Goal: Task Accomplishment & Management: Manage account settings

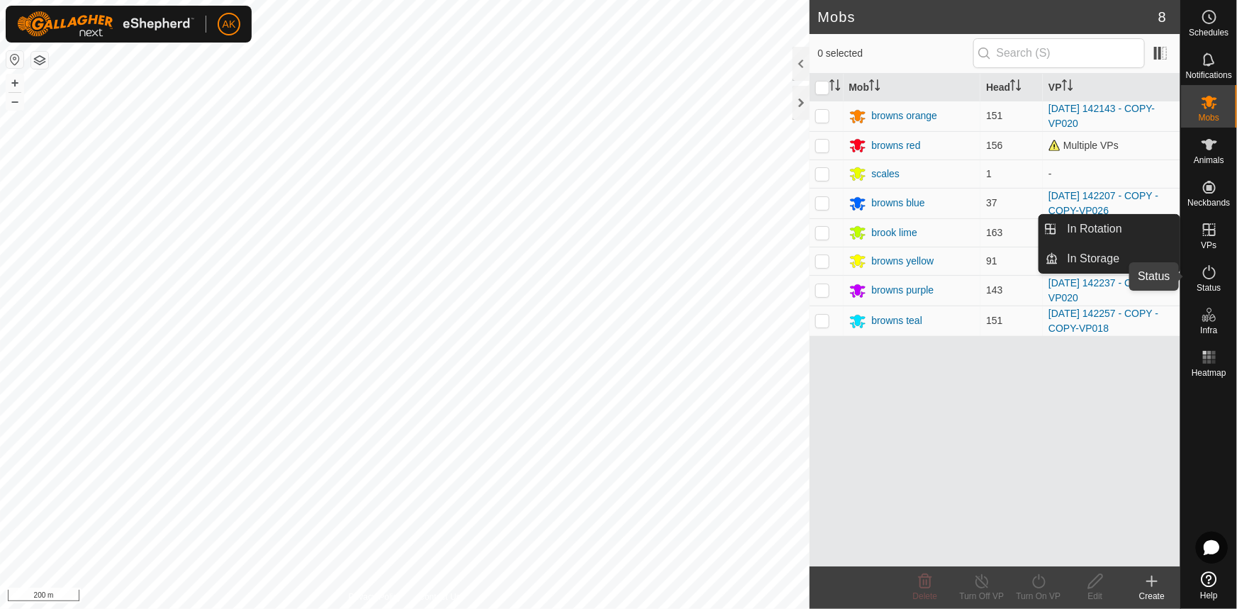
click at [1211, 272] on icon at bounding box center [1209, 272] width 17 height 17
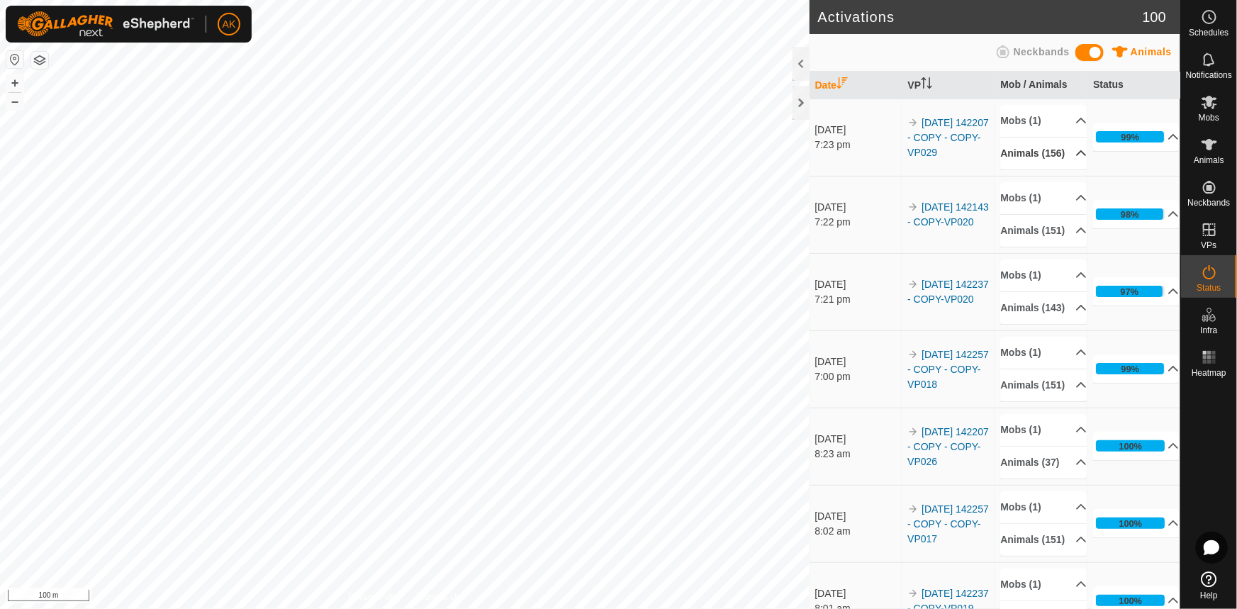
click at [1057, 157] on p-accordion-header "Animals (156)" at bounding box center [1043, 154] width 86 height 32
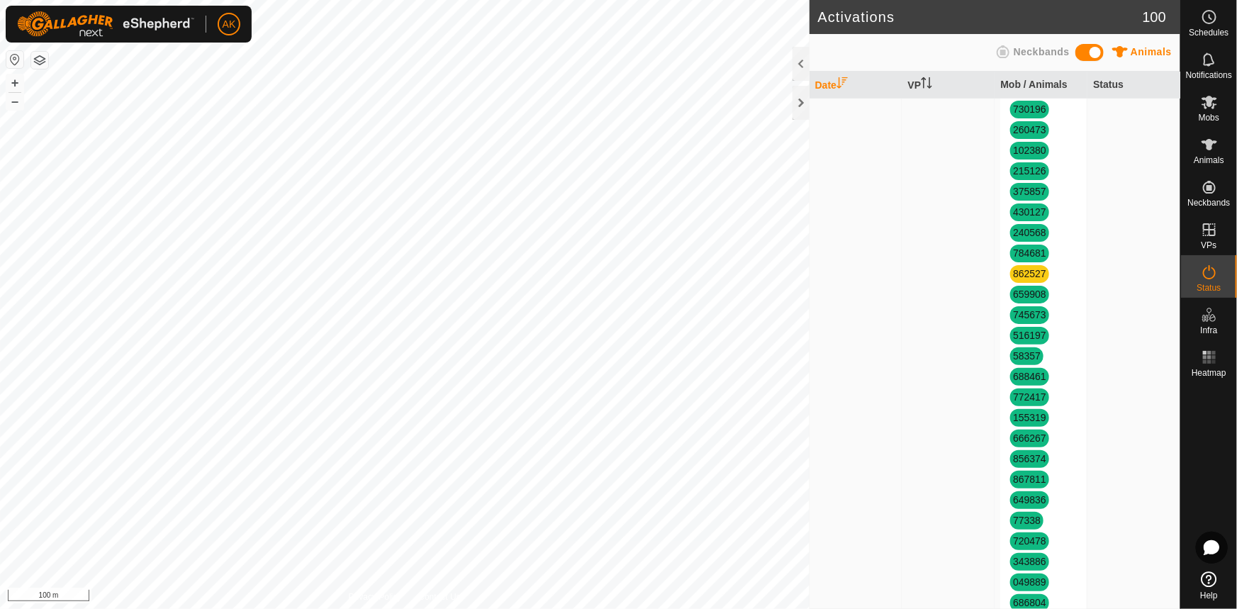
scroll to position [515, 0]
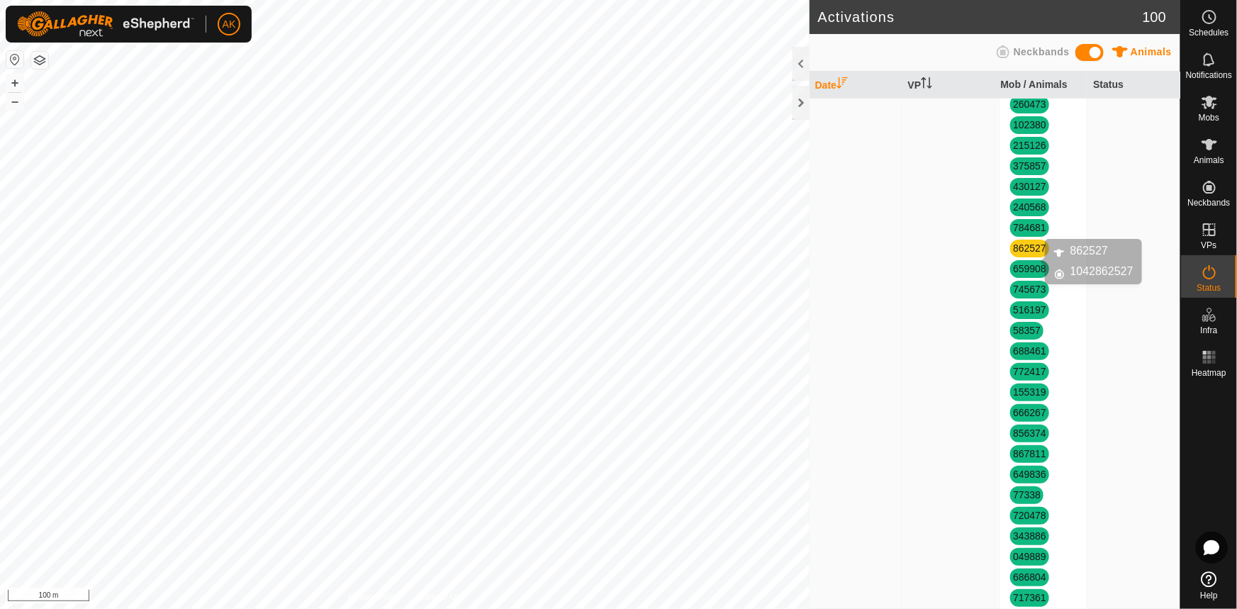
click at [1026, 254] on link "862527" at bounding box center [1029, 247] width 33 height 11
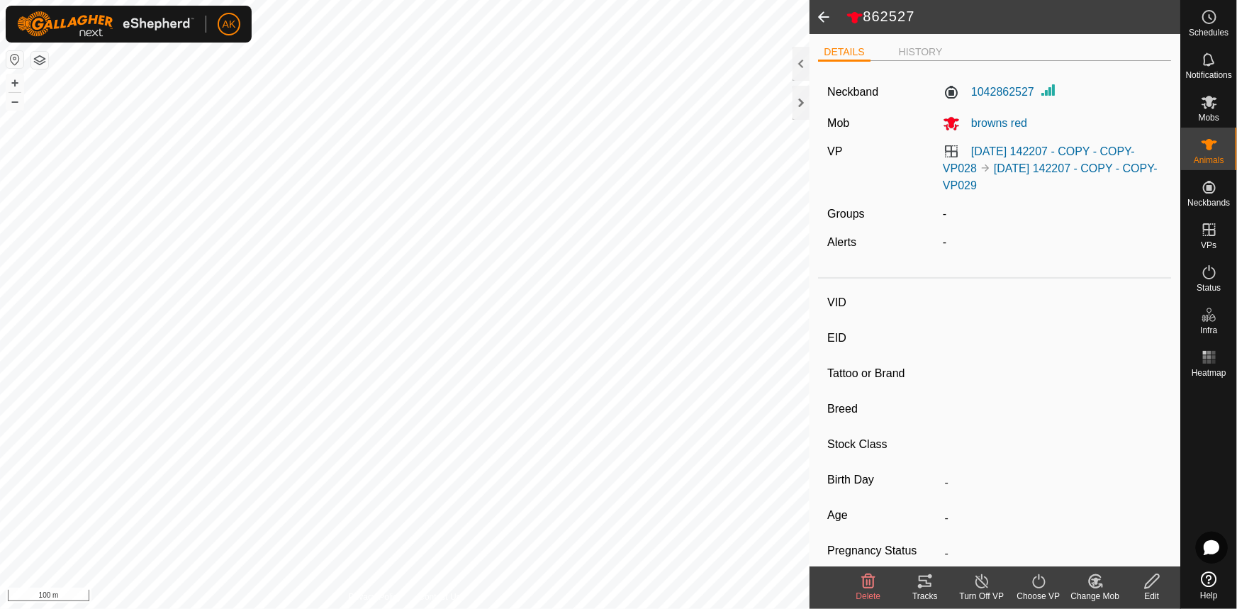
type input "862527"
type input "-"
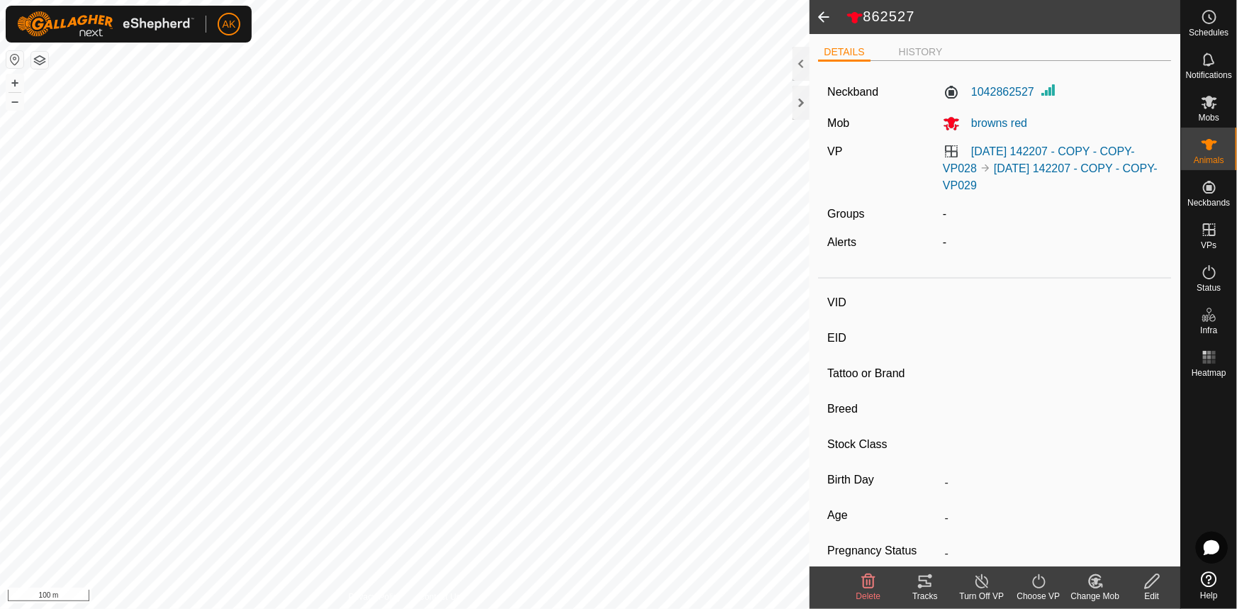
type input "-"
click at [985, 581] on icon at bounding box center [982, 581] width 18 height 17
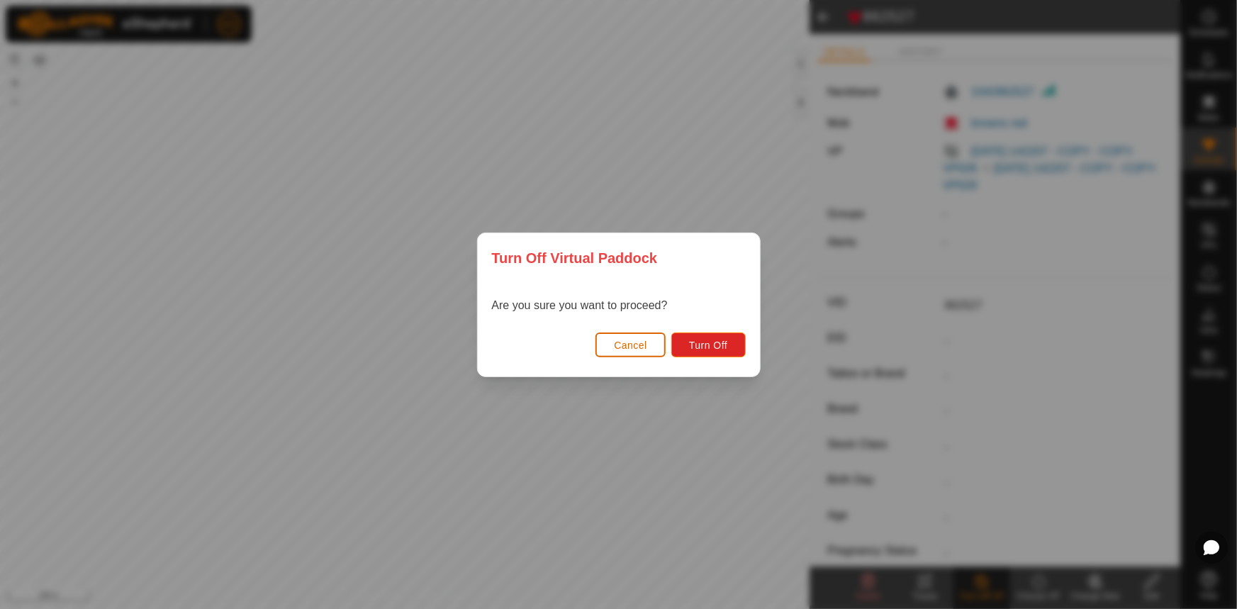
click at [646, 350] on span "Cancel" at bounding box center [630, 345] width 33 height 11
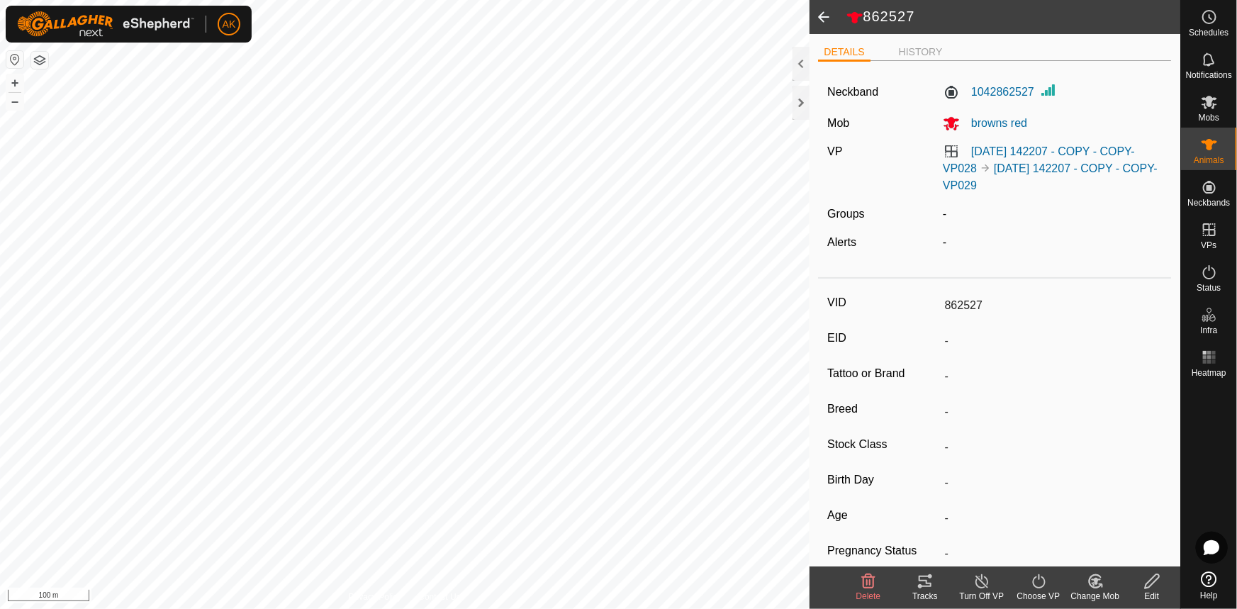
click at [979, 580] on line at bounding box center [981, 581] width 11 height 11
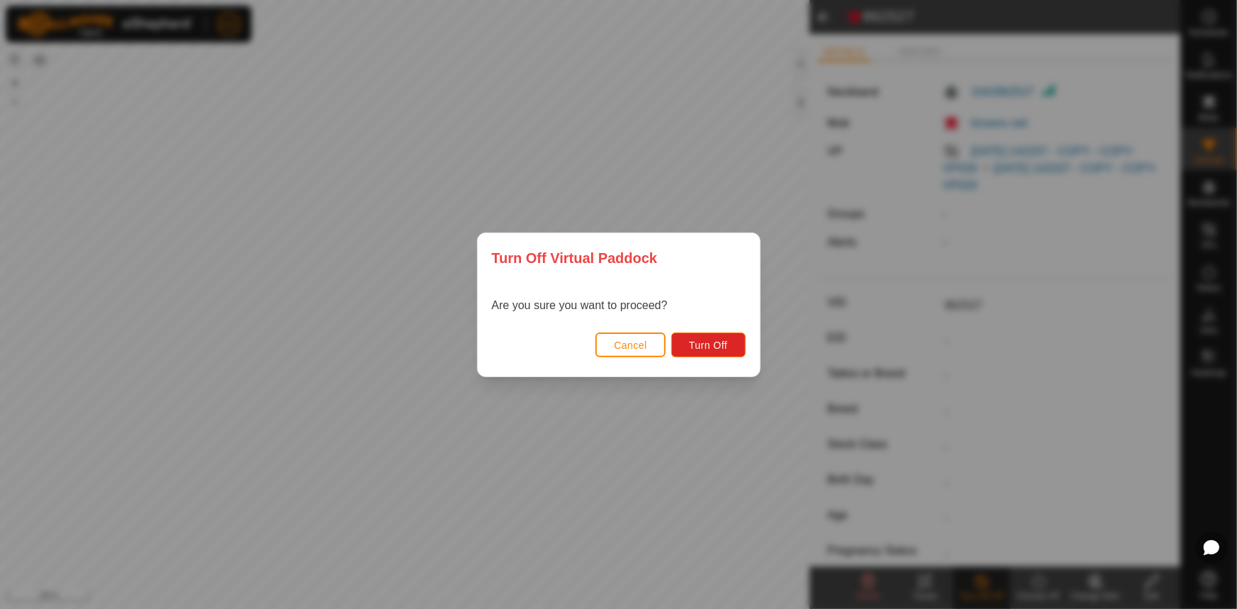
click at [729, 444] on div "Turn Off Virtual Paddock Are you sure you want to proceed? Cancel Turn Off" at bounding box center [618, 304] width 1237 height 609
click at [634, 346] on span "Cancel" at bounding box center [630, 345] width 33 height 11
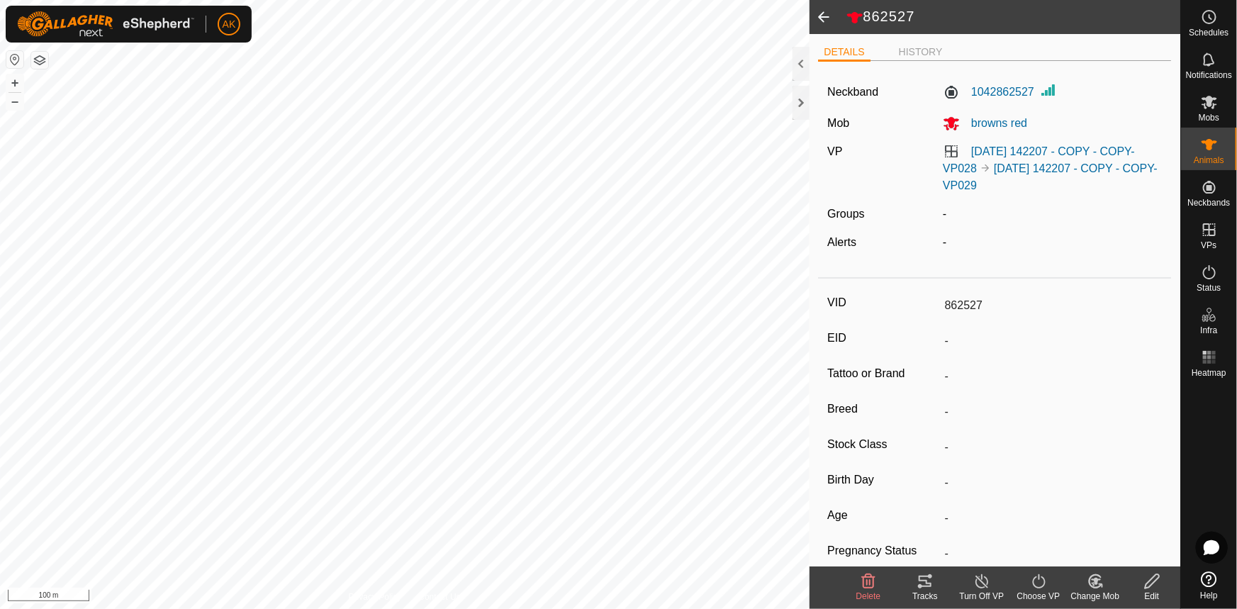
click at [980, 574] on icon at bounding box center [982, 581] width 18 height 17
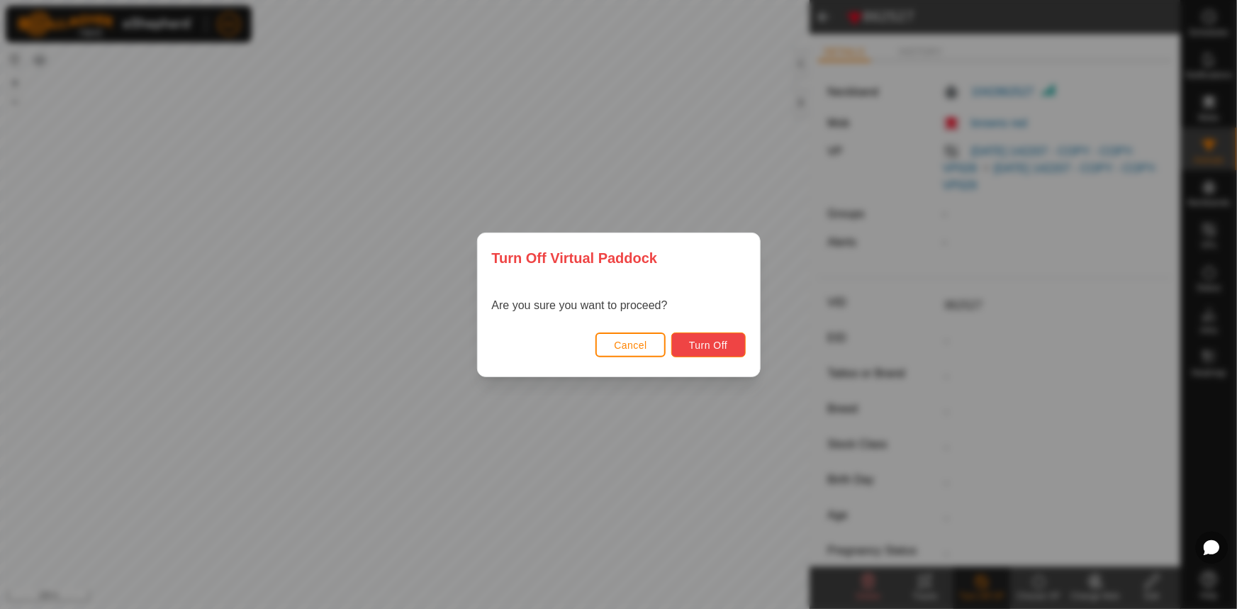
click at [702, 340] on span "Turn Off" at bounding box center [708, 345] width 39 height 11
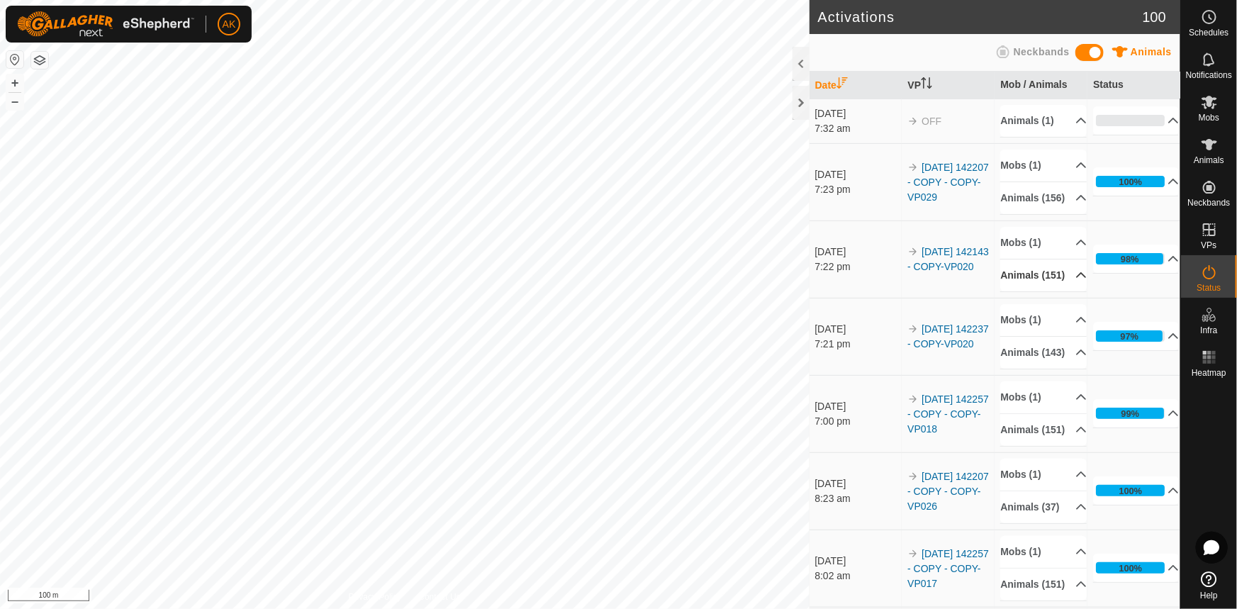
click at [1058, 291] on p-accordion-header "Animals (151)" at bounding box center [1043, 275] width 86 height 32
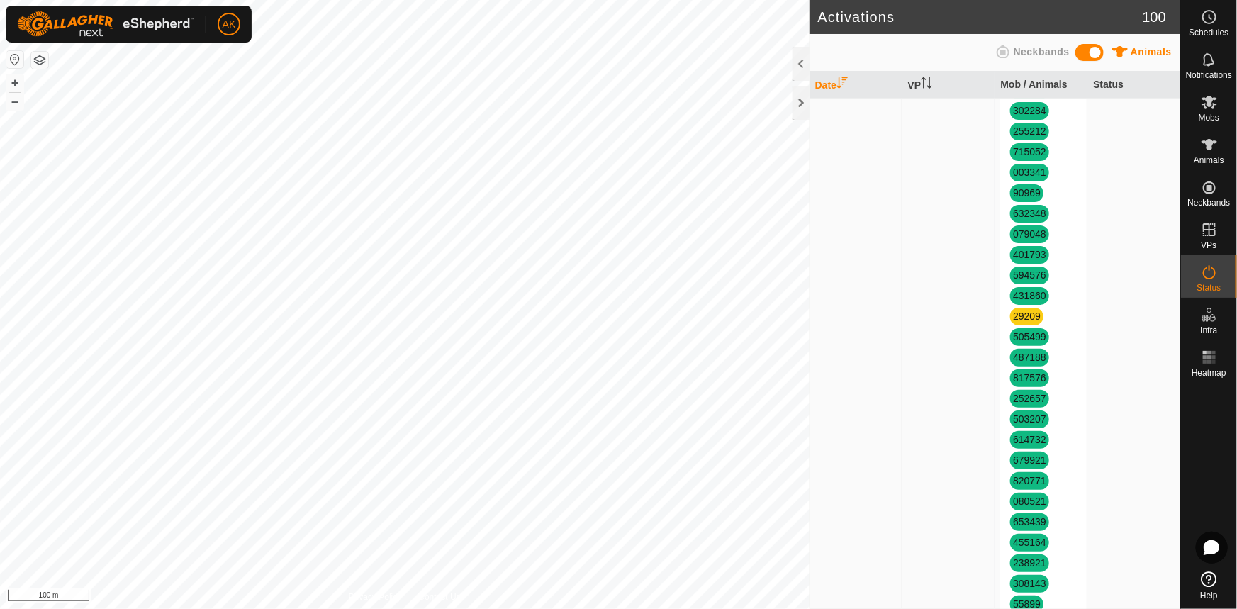
scroll to position [773, 0]
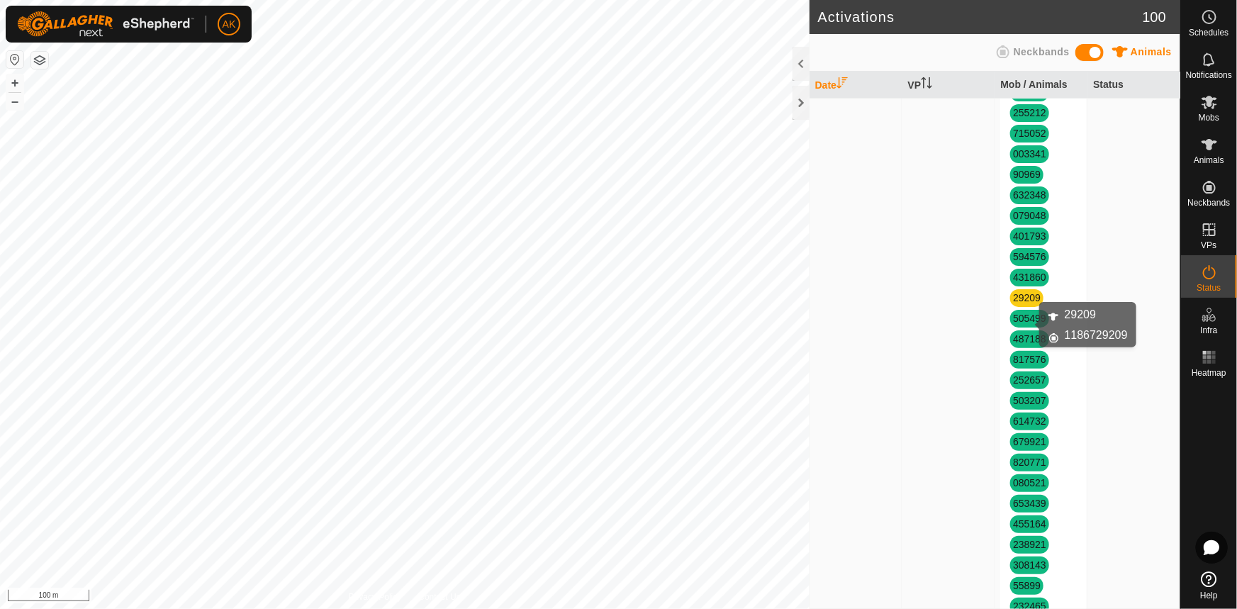
click at [1020, 303] on link "29209" at bounding box center [1027, 297] width 28 height 11
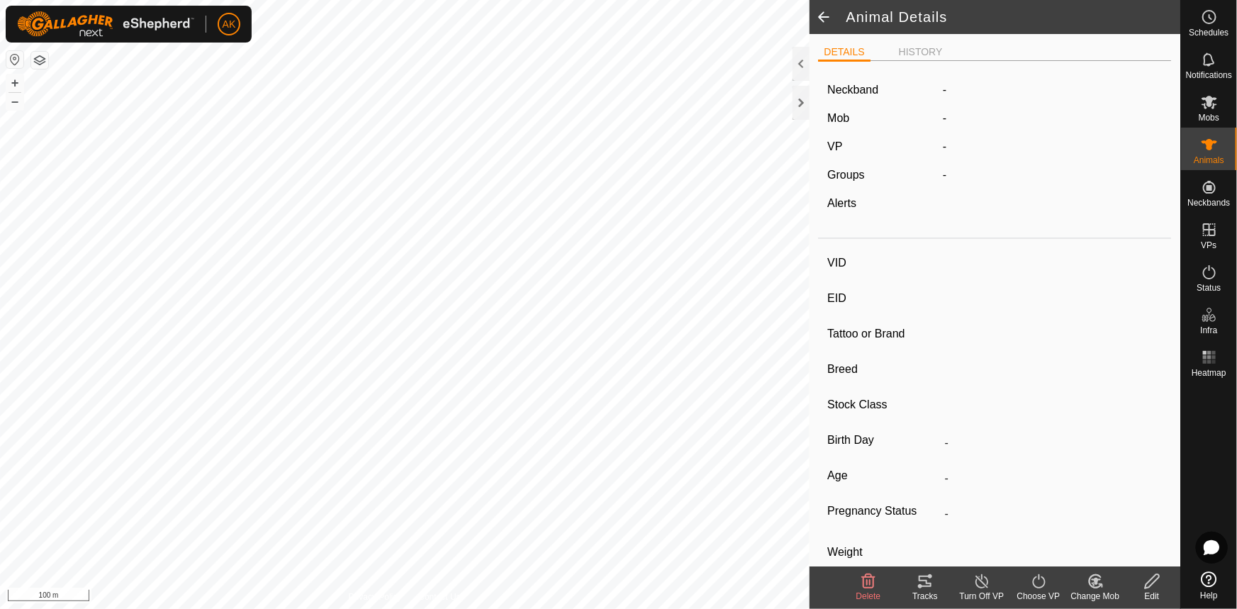
type input "29209"
type input "-"
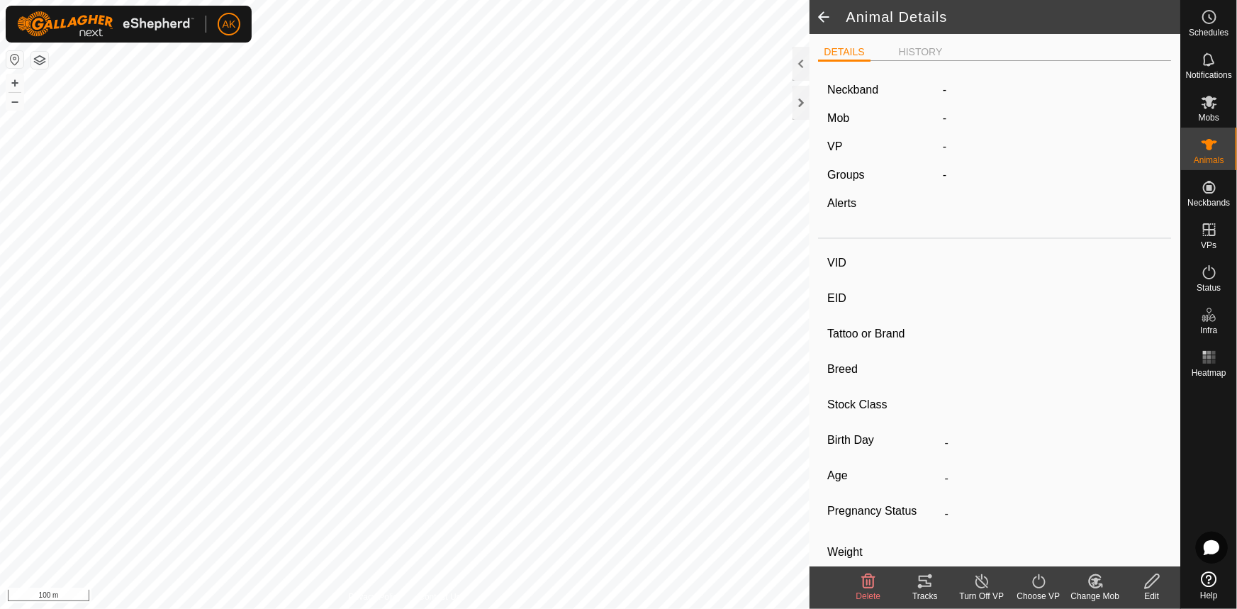
type input "0 kg"
type input "-"
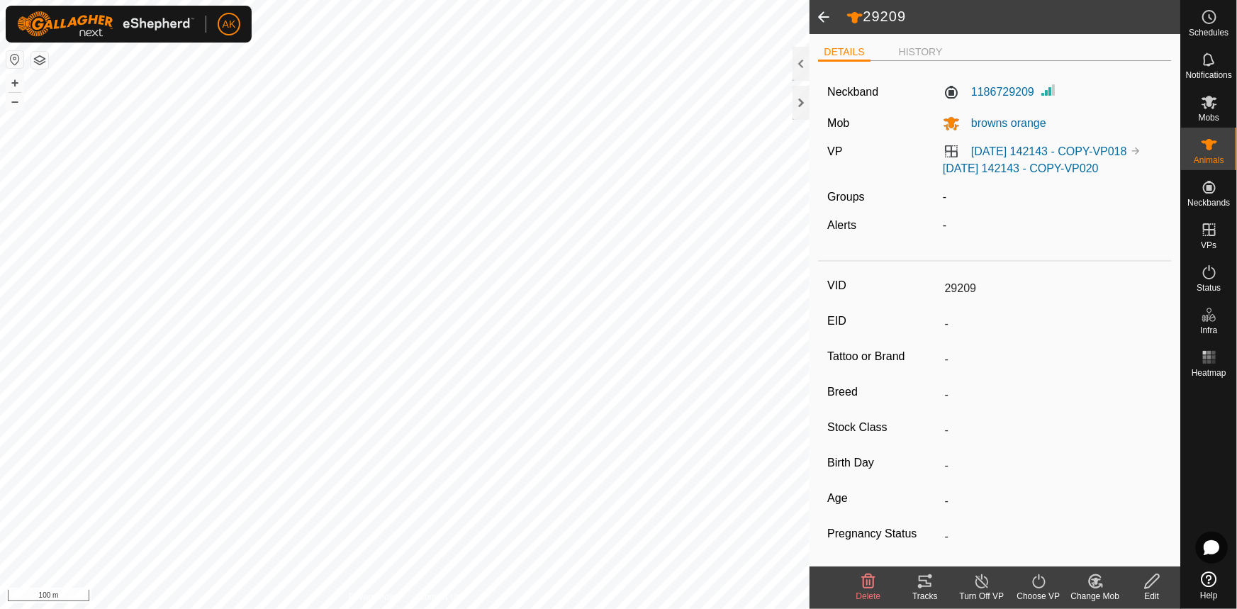
click at [980, 580] on line at bounding box center [981, 581] width 11 height 11
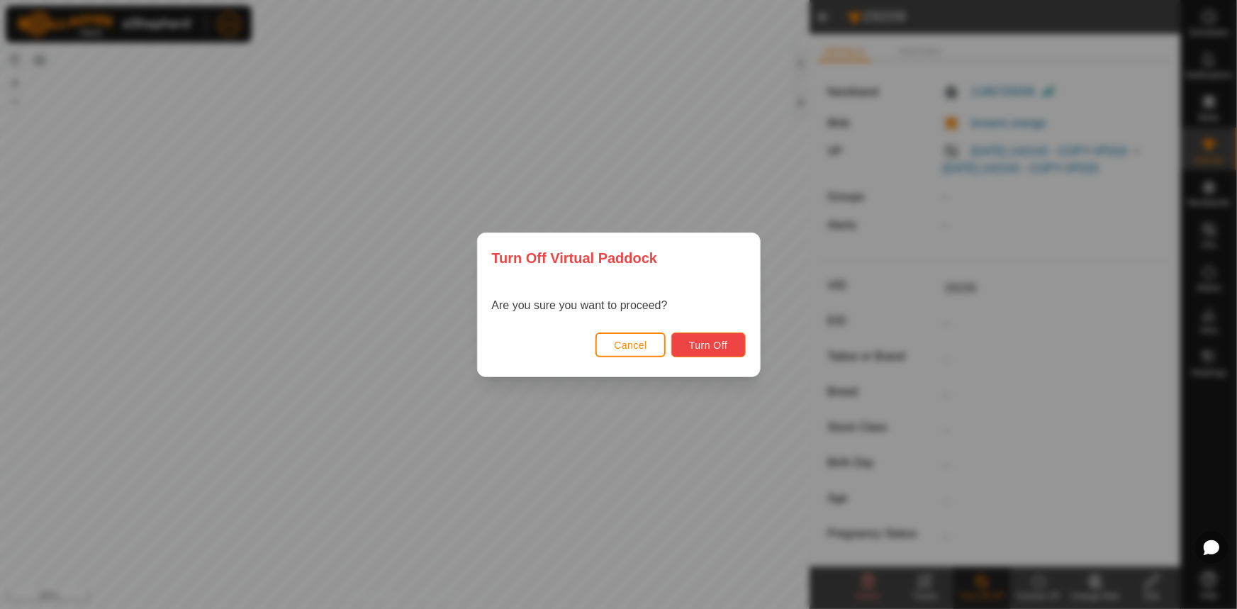
click at [718, 345] on span "Turn Off" at bounding box center [708, 345] width 39 height 11
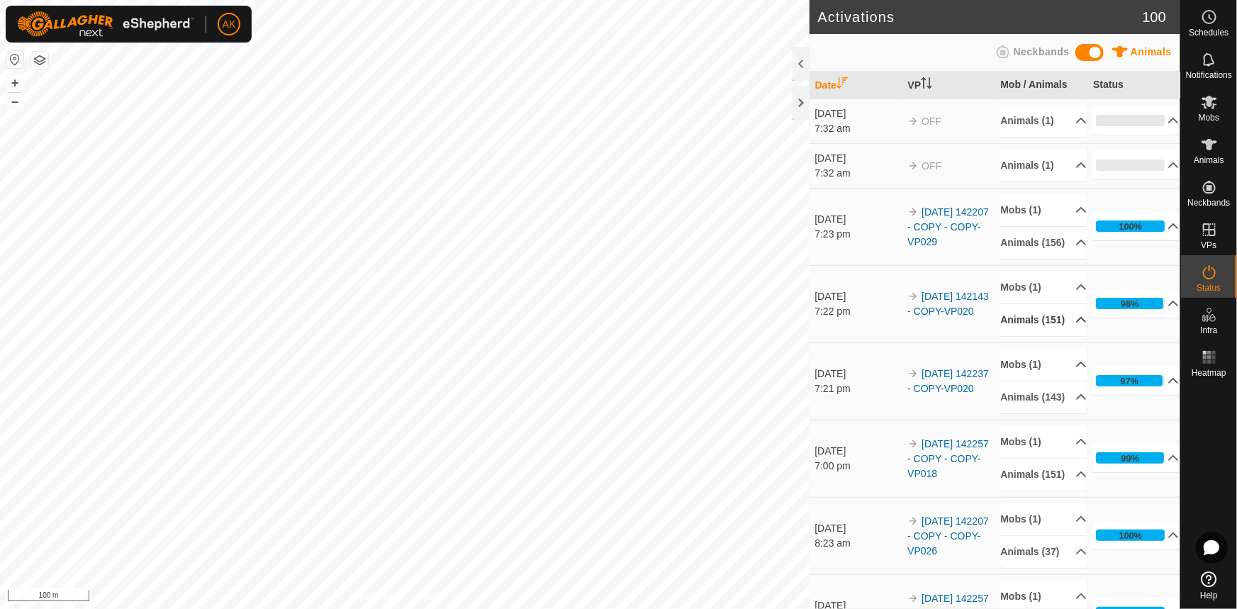
click at [1060, 336] on p-accordion-header "Animals (151)" at bounding box center [1043, 320] width 86 height 32
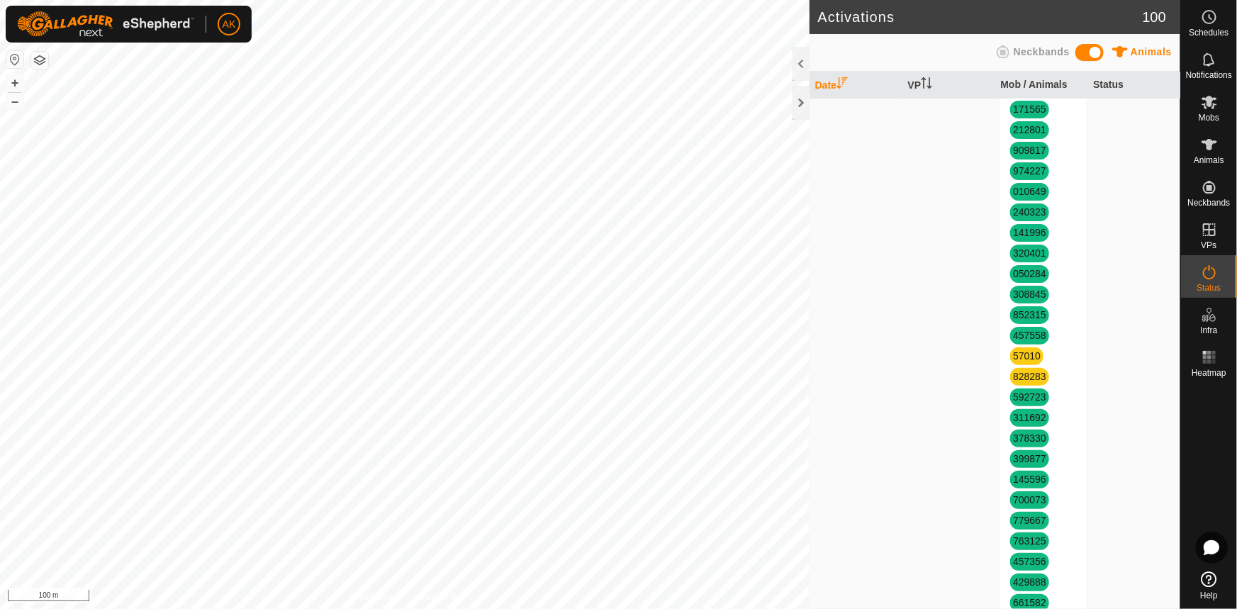
scroll to position [2899, 0]
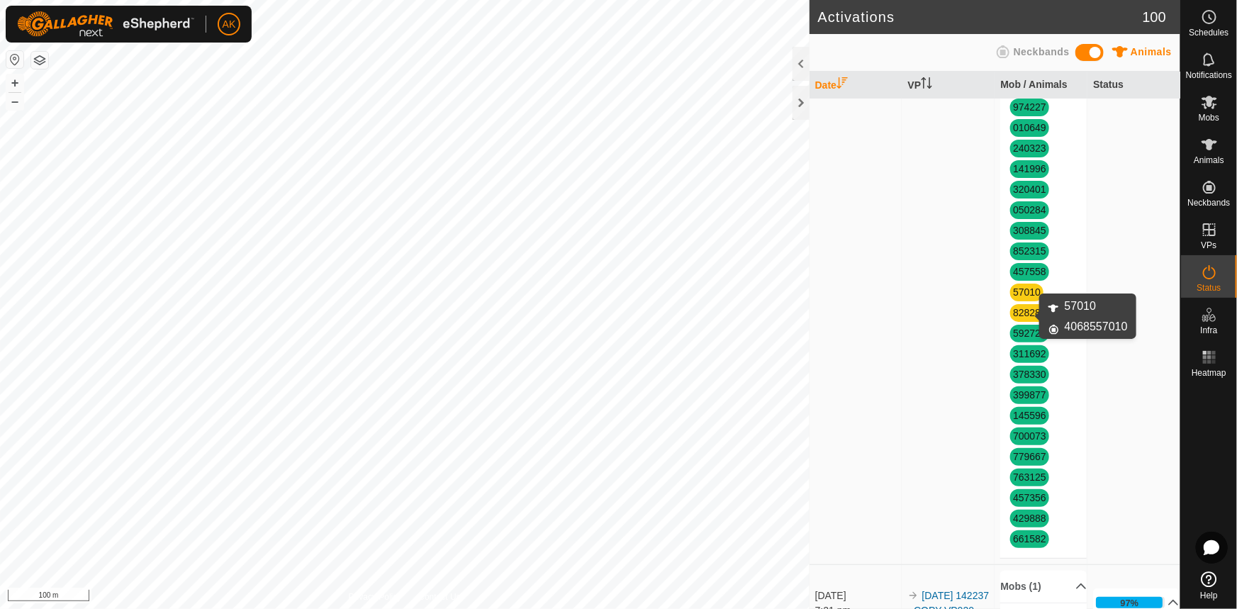
click at [1021, 298] on link "57010" at bounding box center [1027, 291] width 28 height 11
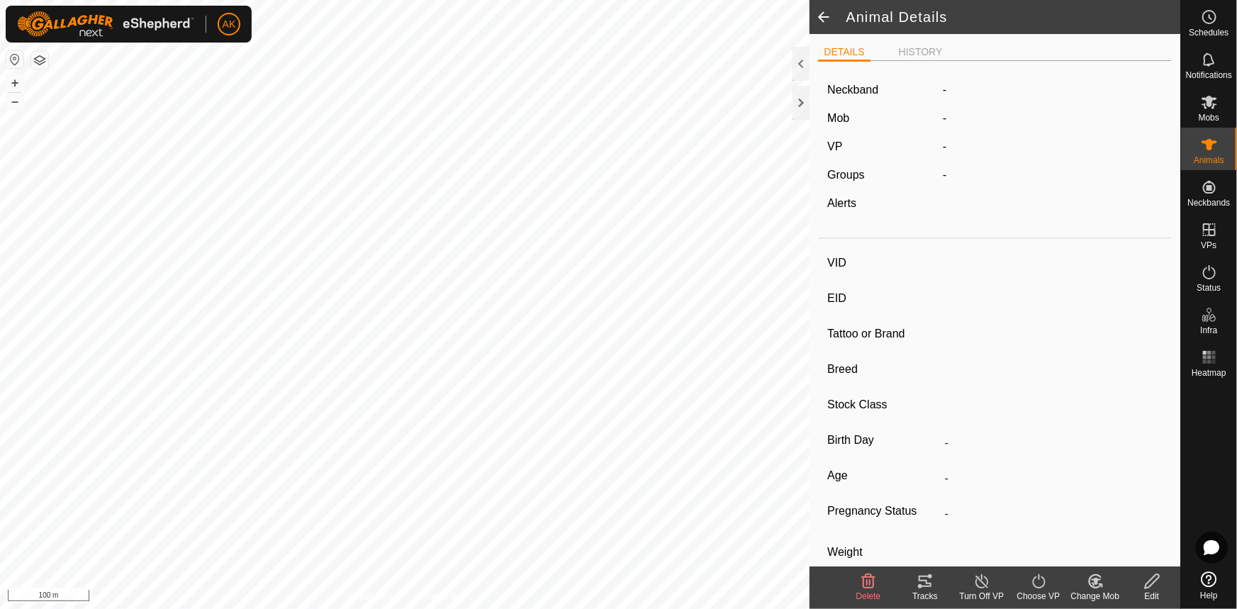
type input "57010"
type input "-"
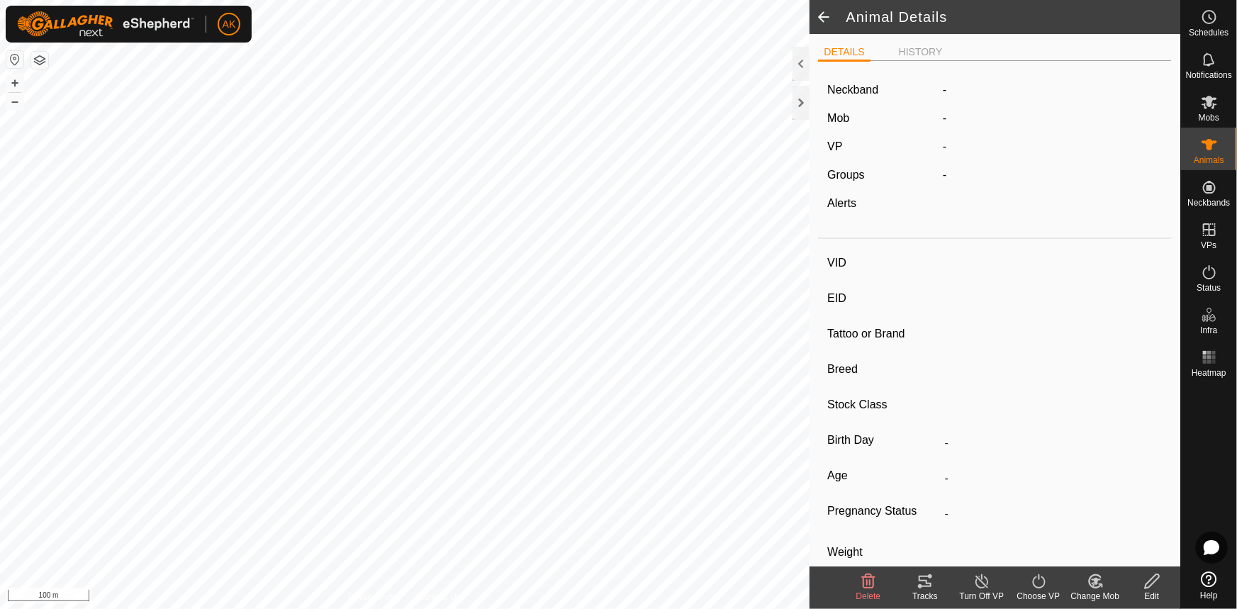
type input "0 kg"
type input "-"
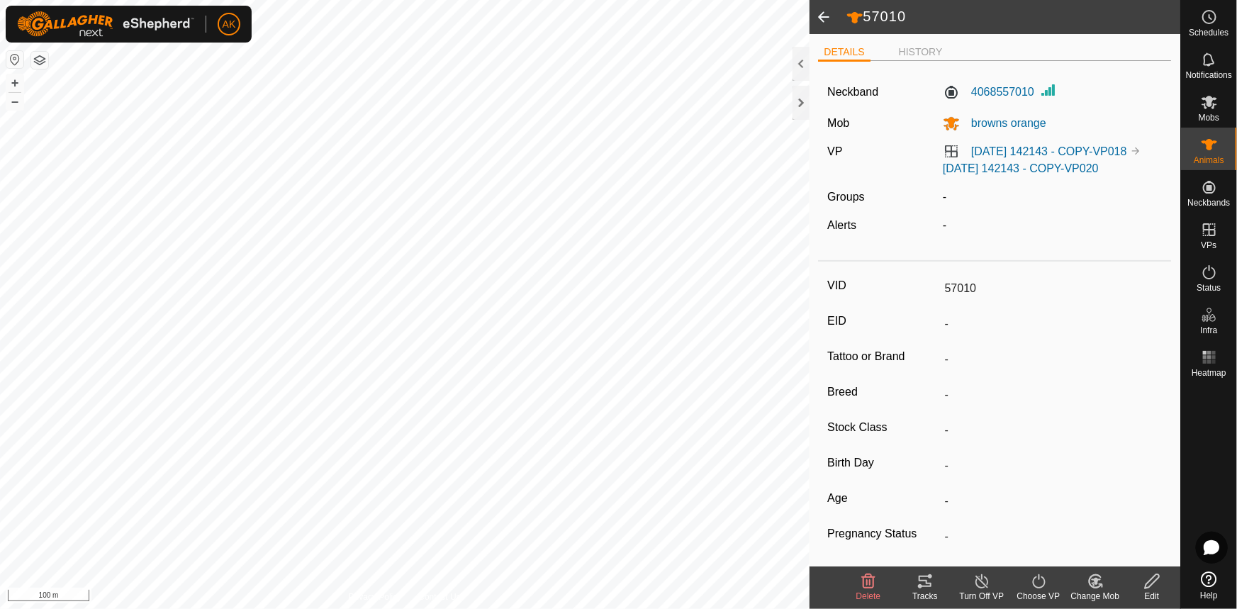
click at [978, 580] on icon at bounding box center [982, 581] width 18 height 17
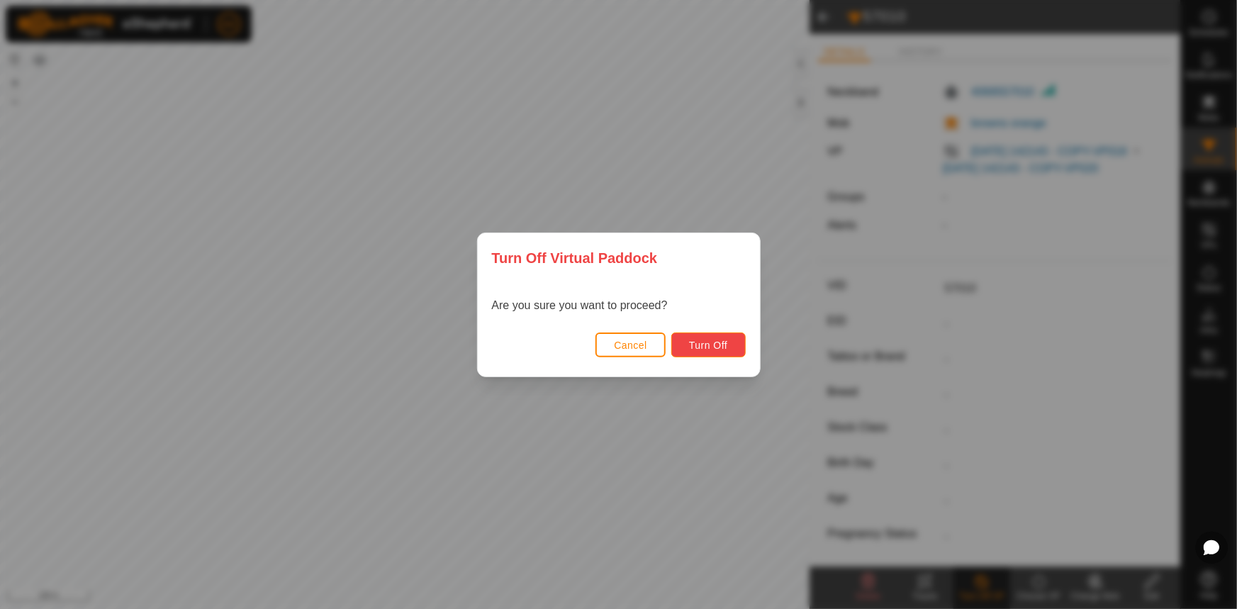
click at [707, 349] on span "Turn Off" at bounding box center [708, 345] width 39 height 11
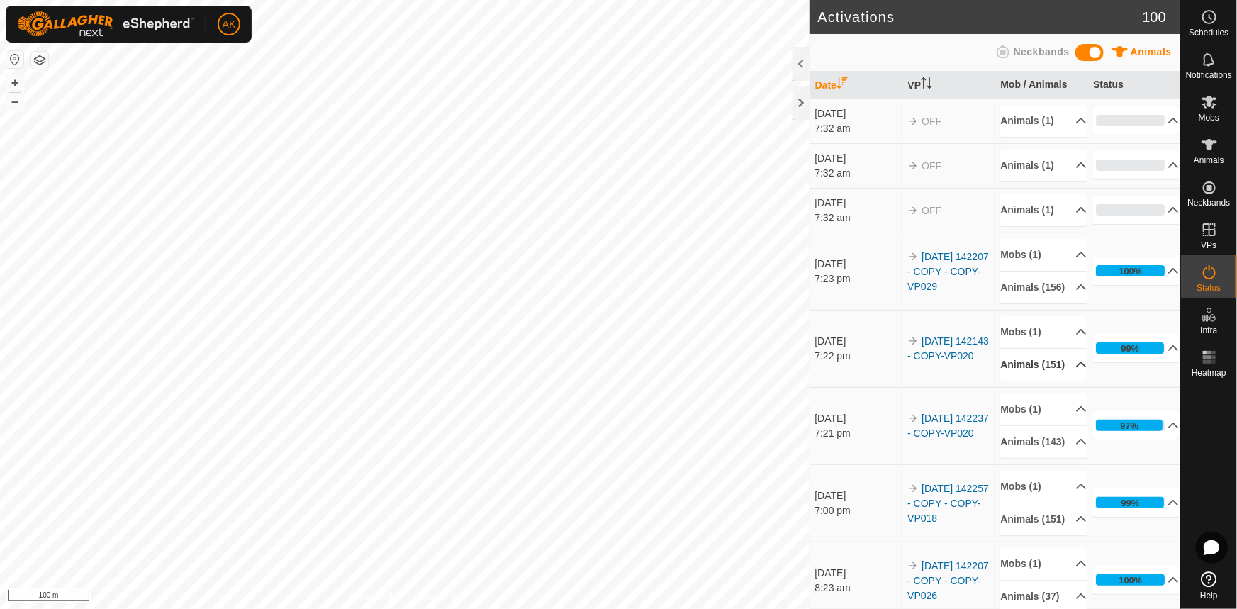
click at [1076, 367] on icon at bounding box center [1081, 365] width 10 height 6
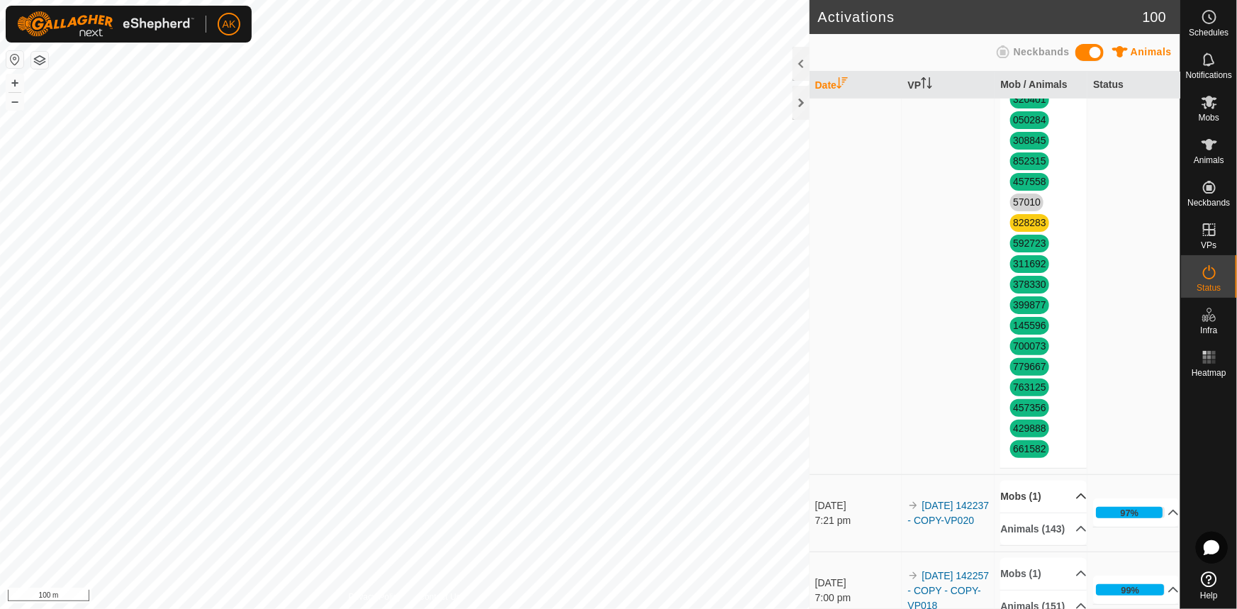
scroll to position [3028, 0]
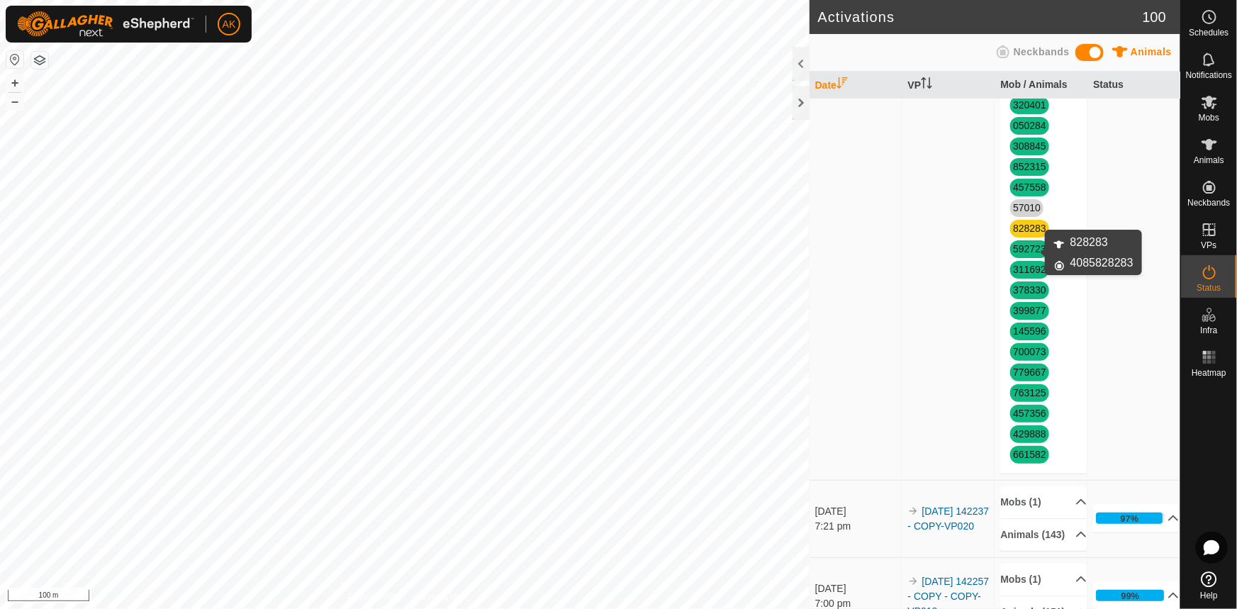
click at [1026, 234] on link "828283" at bounding box center [1029, 228] width 33 height 11
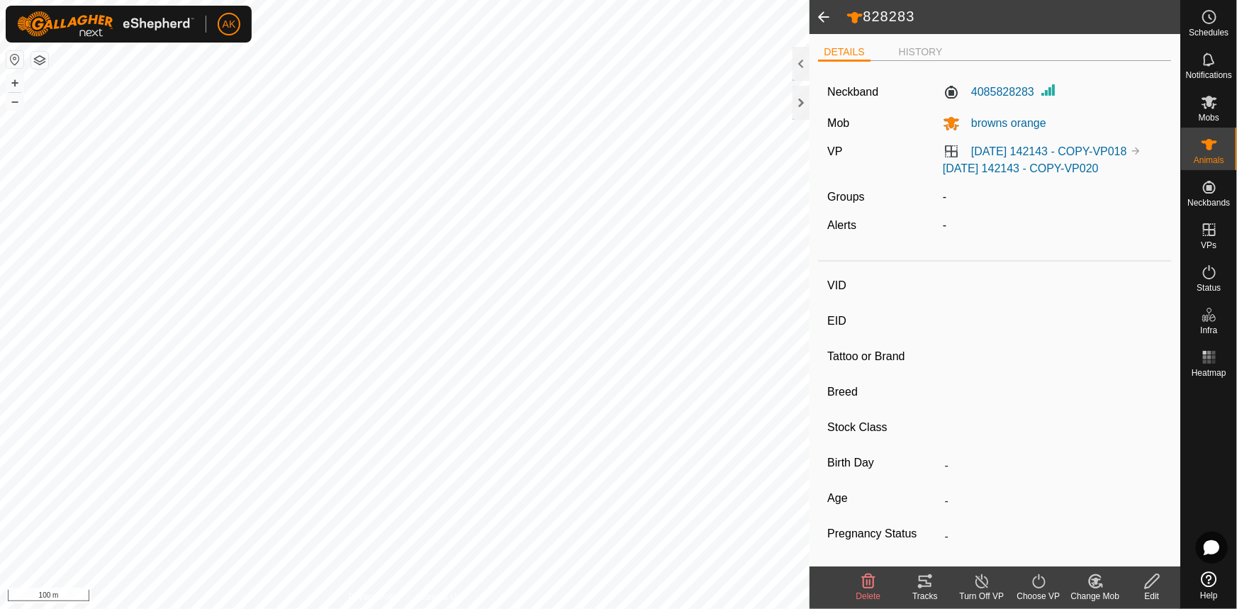
type input "828283"
type input "-"
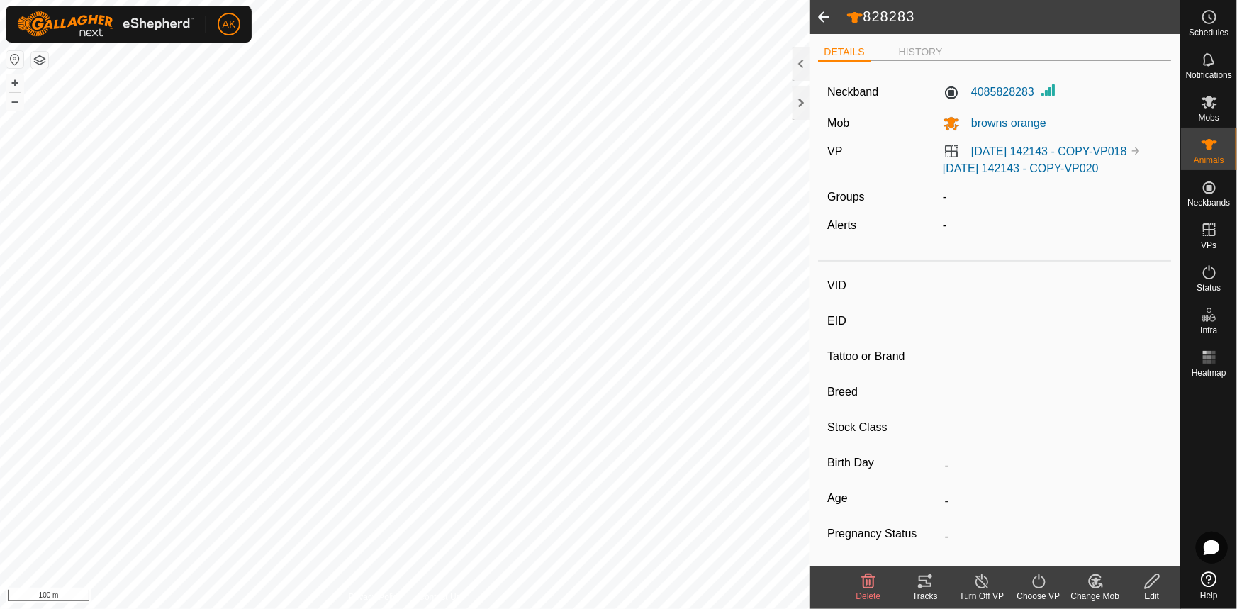
type input "-"
click at [979, 581] on icon at bounding box center [982, 581] width 18 height 17
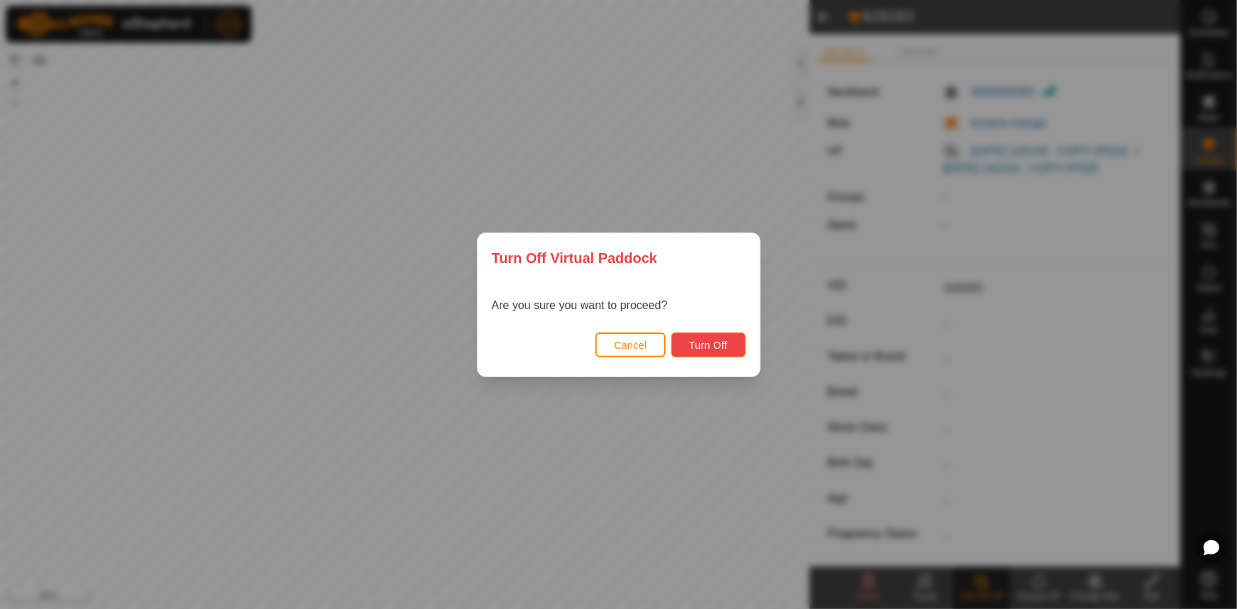
click at [717, 348] on span "Turn Off" at bounding box center [708, 345] width 39 height 11
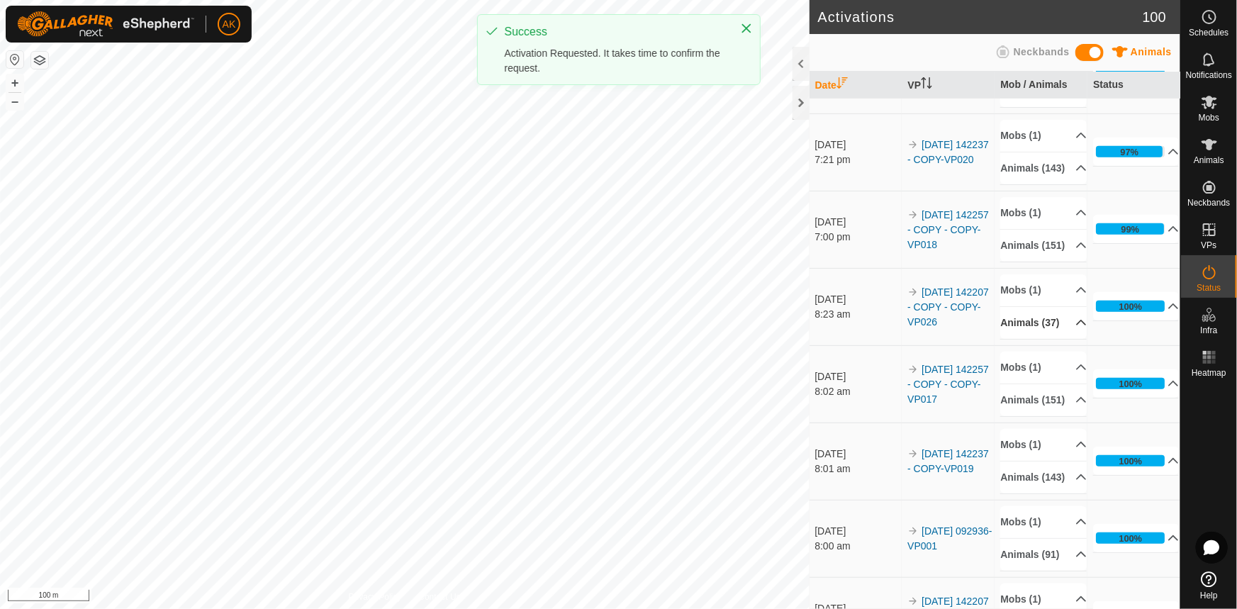
scroll to position [322, 0]
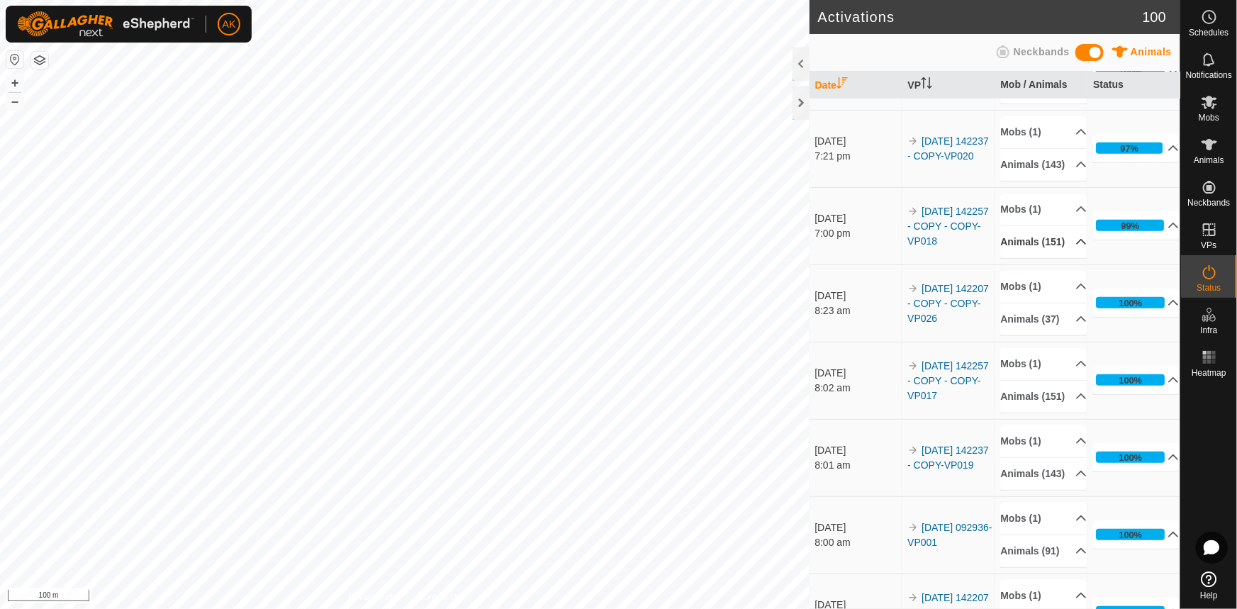
click at [1060, 258] on p-accordion-header "Animals (151)" at bounding box center [1043, 242] width 86 height 32
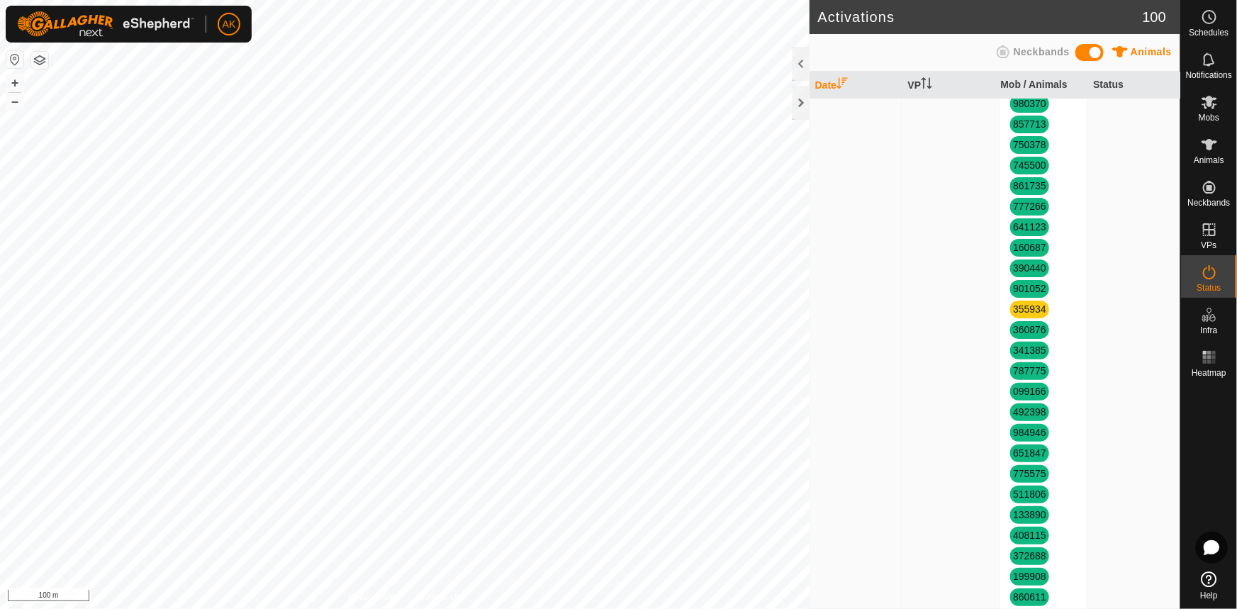
scroll to position [2384, 0]
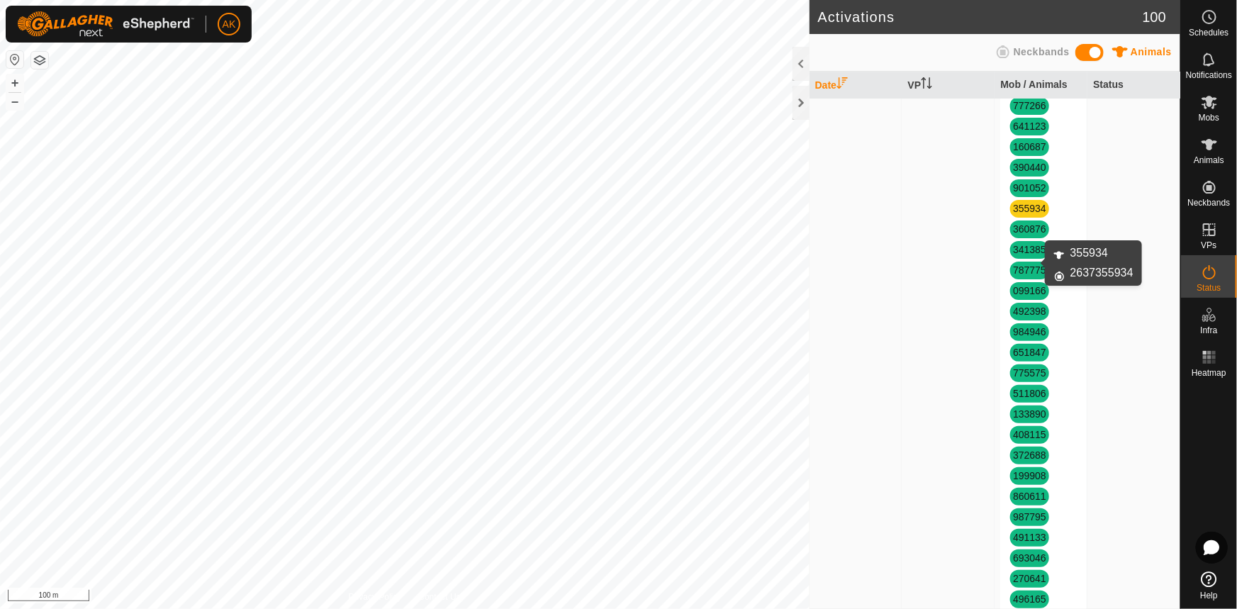
click at [1022, 214] on link "355934" at bounding box center [1029, 208] width 33 height 11
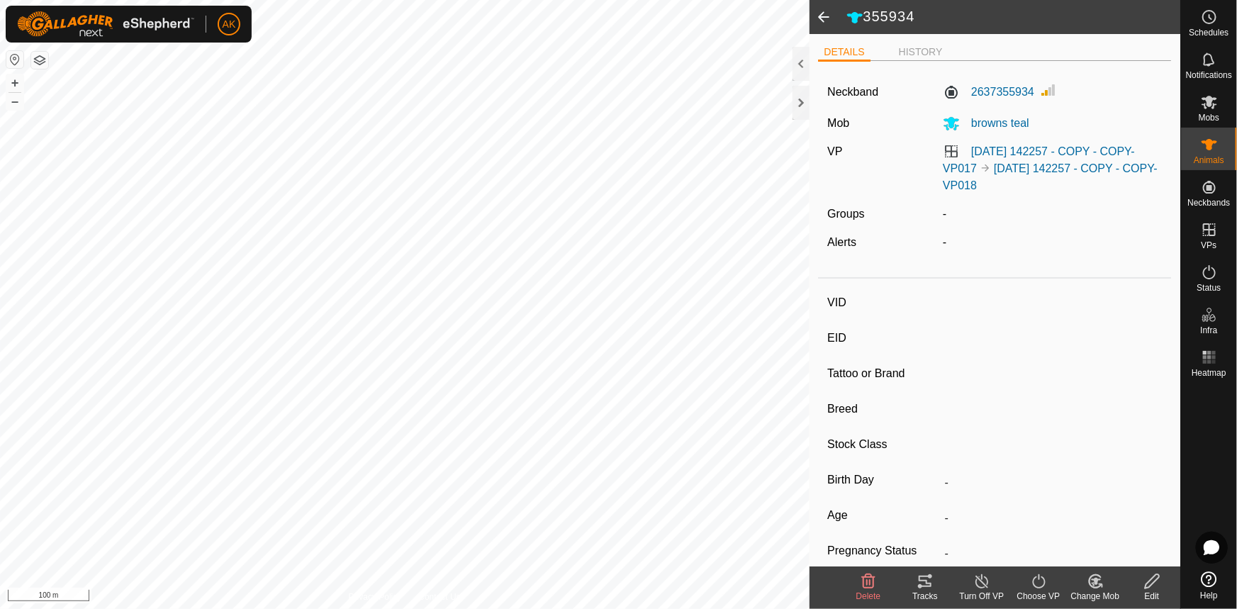
type input "355934"
type input "-"
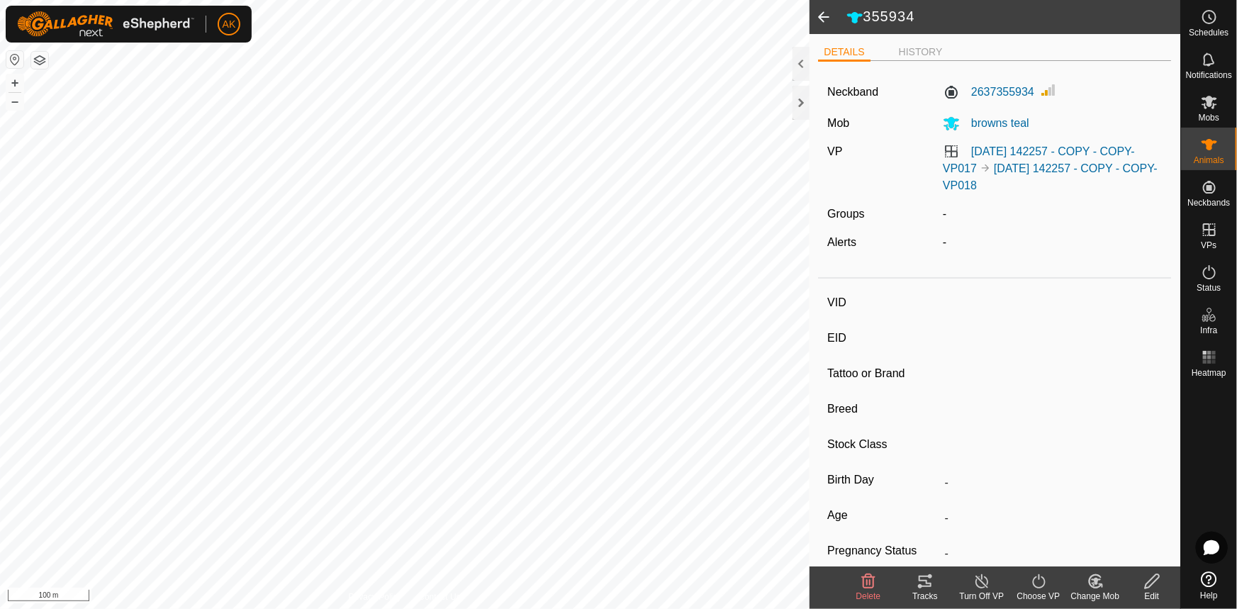
type input "-"
click at [981, 573] on icon at bounding box center [982, 581] width 18 height 17
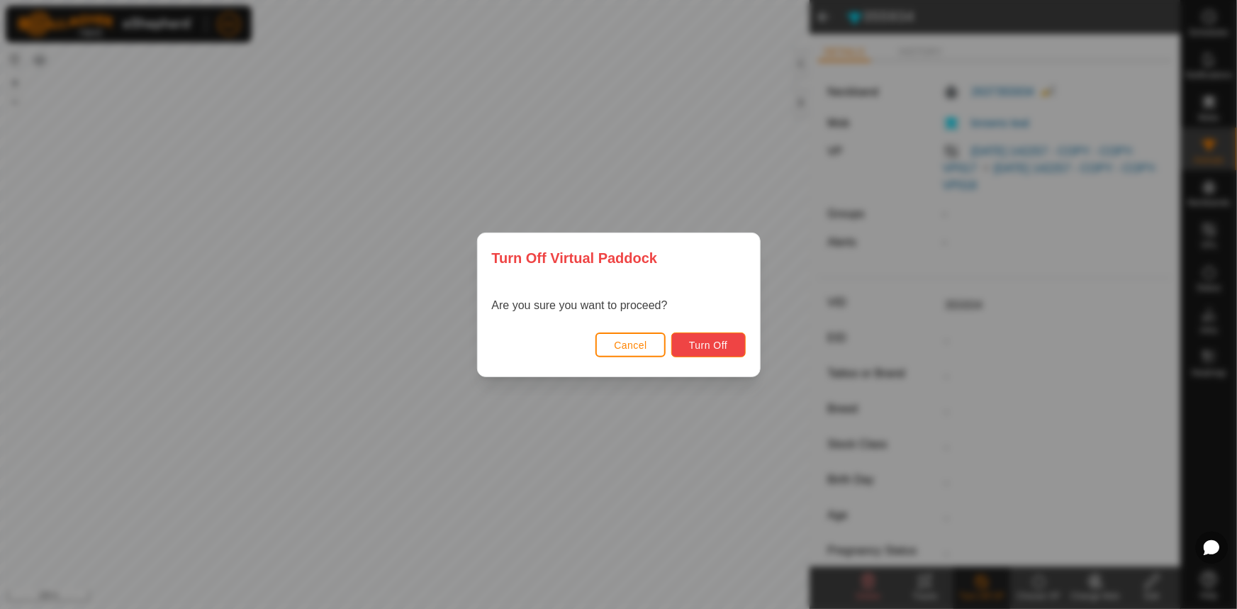
click at [733, 344] on button "Turn Off" at bounding box center [708, 344] width 74 height 25
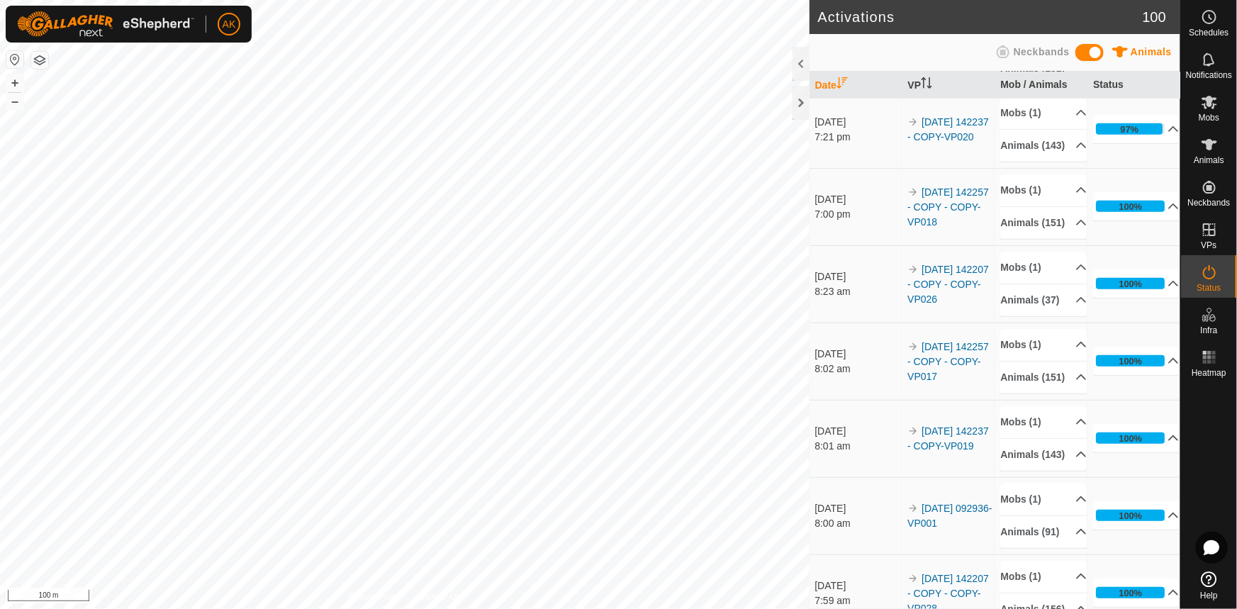
scroll to position [386, 0]
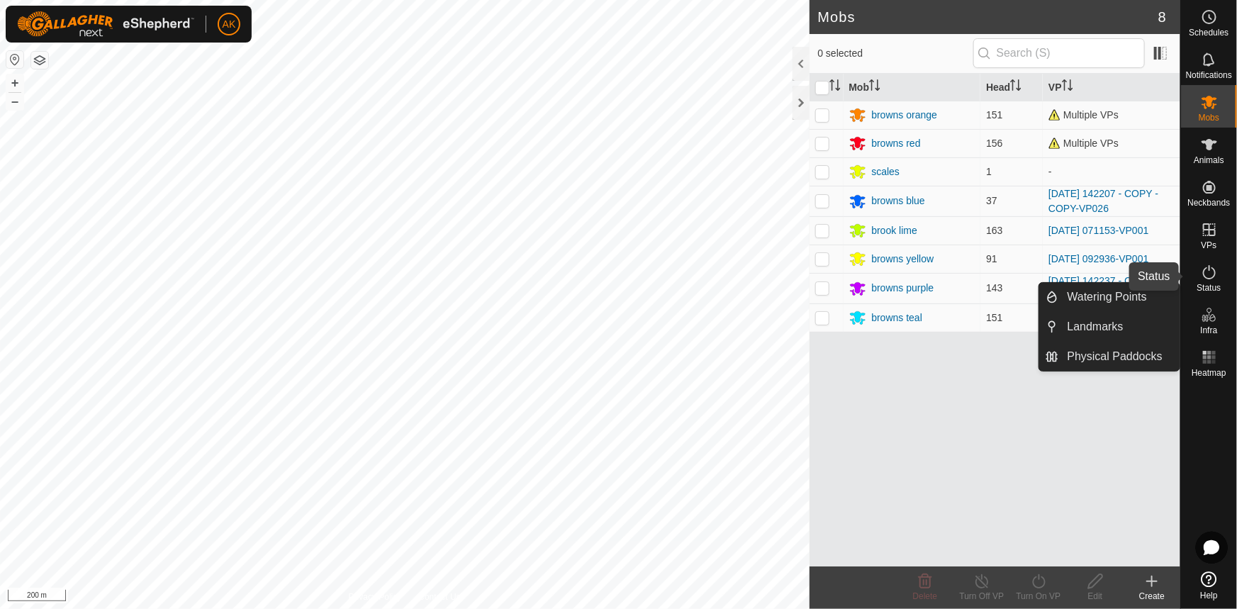
click at [1212, 273] on icon at bounding box center [1209, 272] width 17 height 17
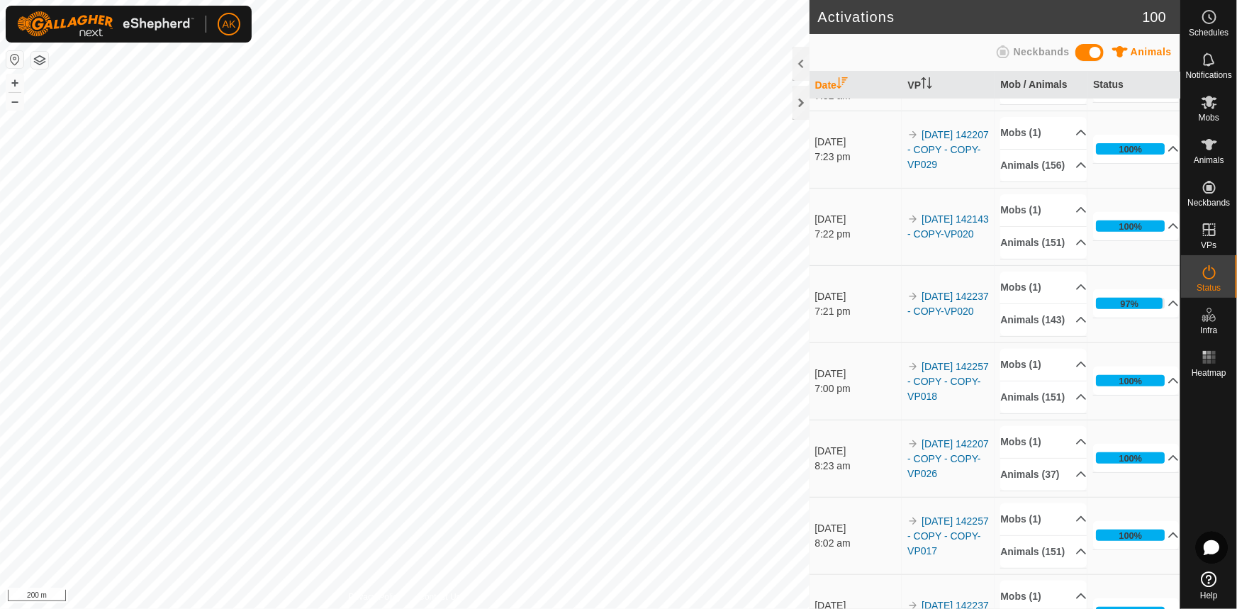
scroll to position [257, 0]
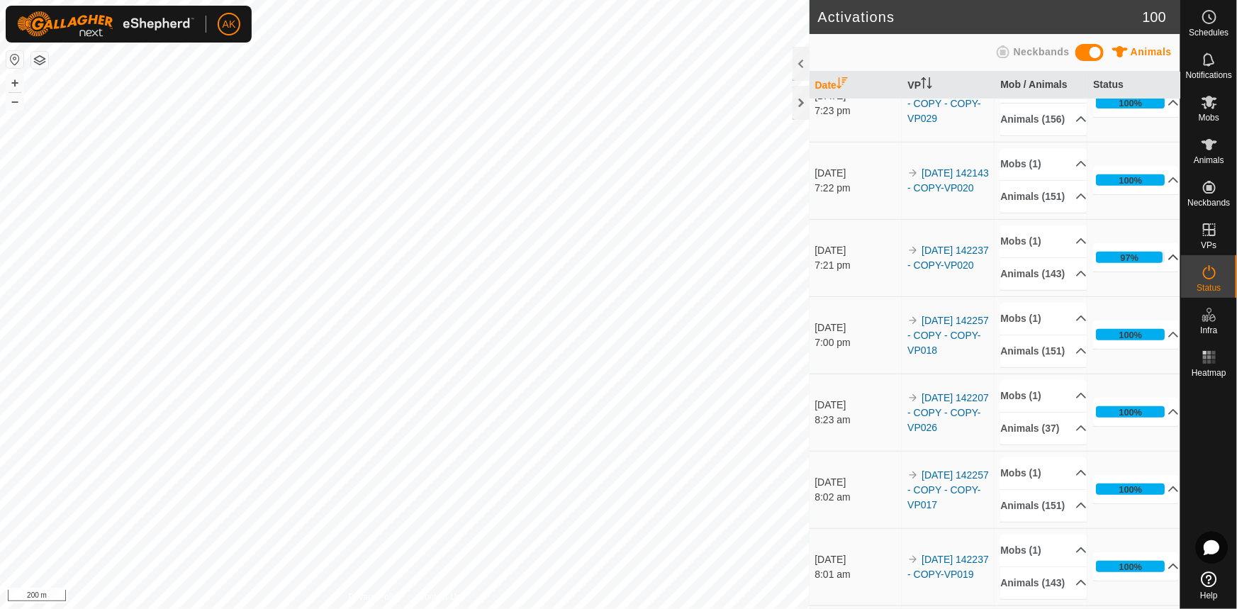
click at [1167, 263] on icon at bounding box center [1172, 257] width 11 height 11
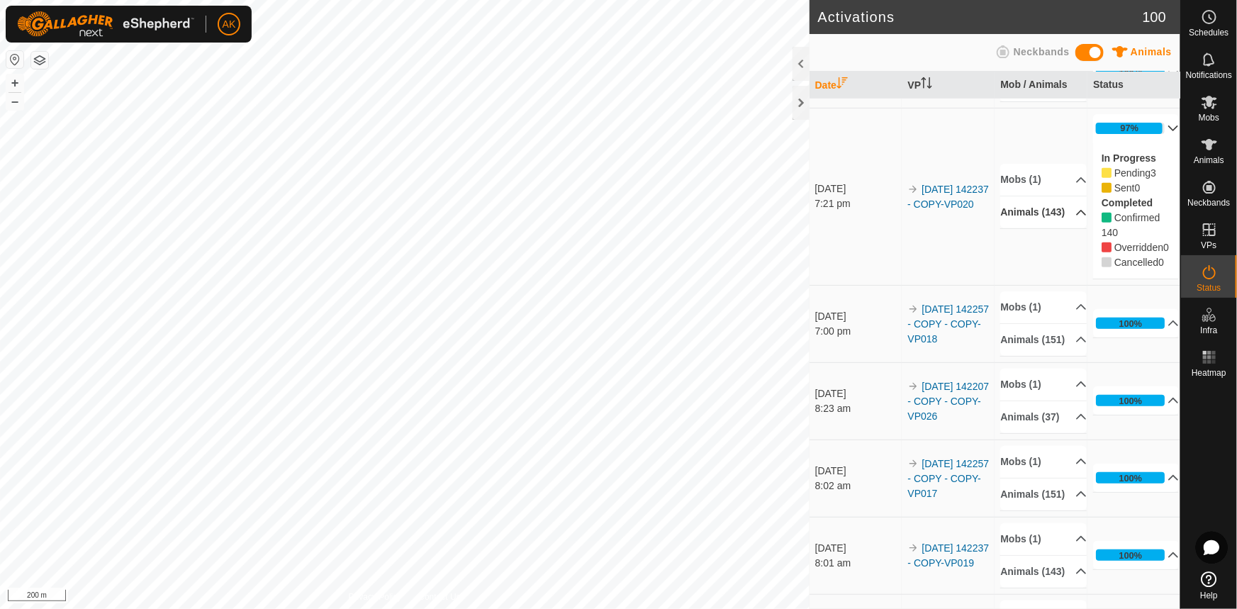
scroll to position [386, 0]
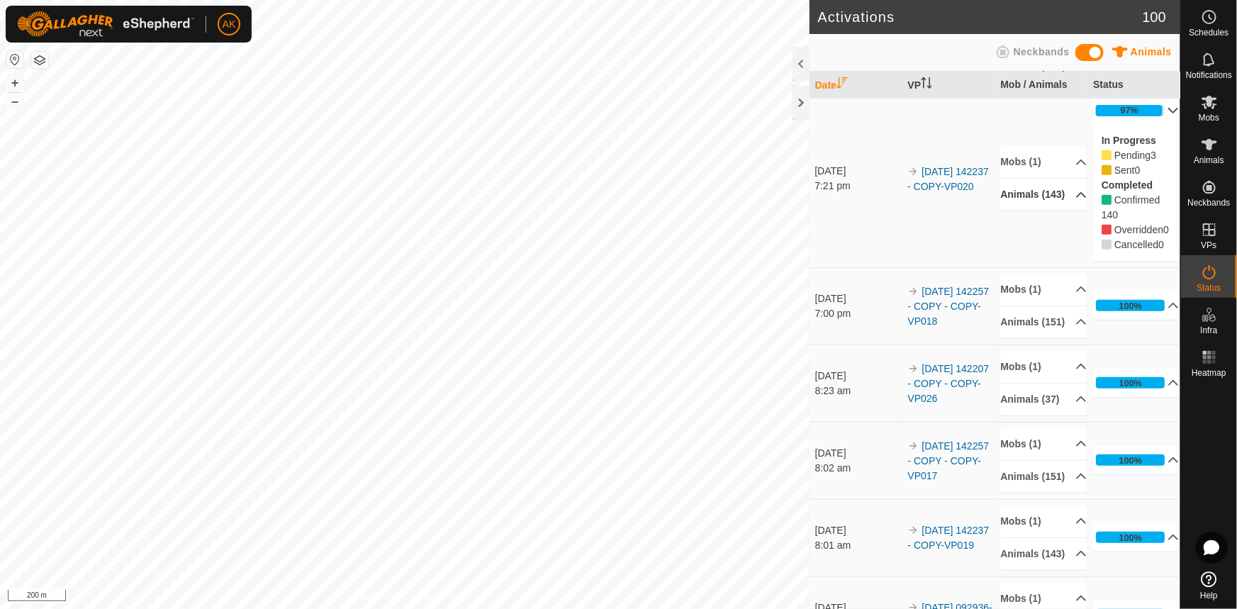
click at [1029, 211] on p-accordion-header "Animals (143)" at bounding box center [1043, 195] width 86 height 32
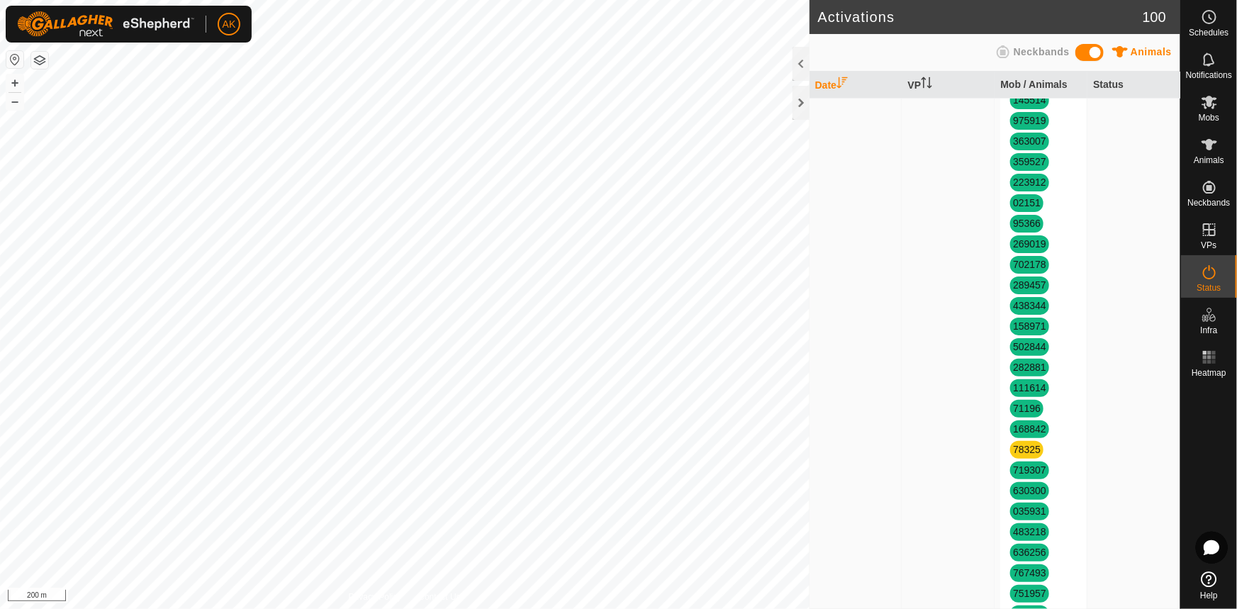
scroll to position [1353, 0]
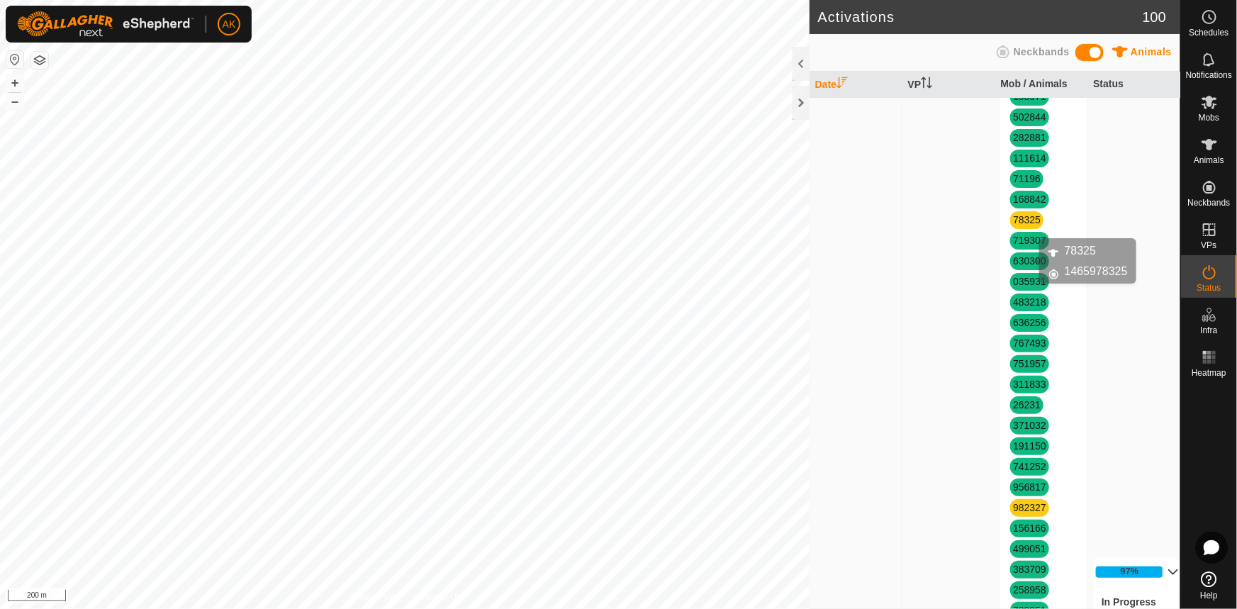
click at [1021, 225] on link "78325" at bounding box center [1027, 219] width 28 height 11
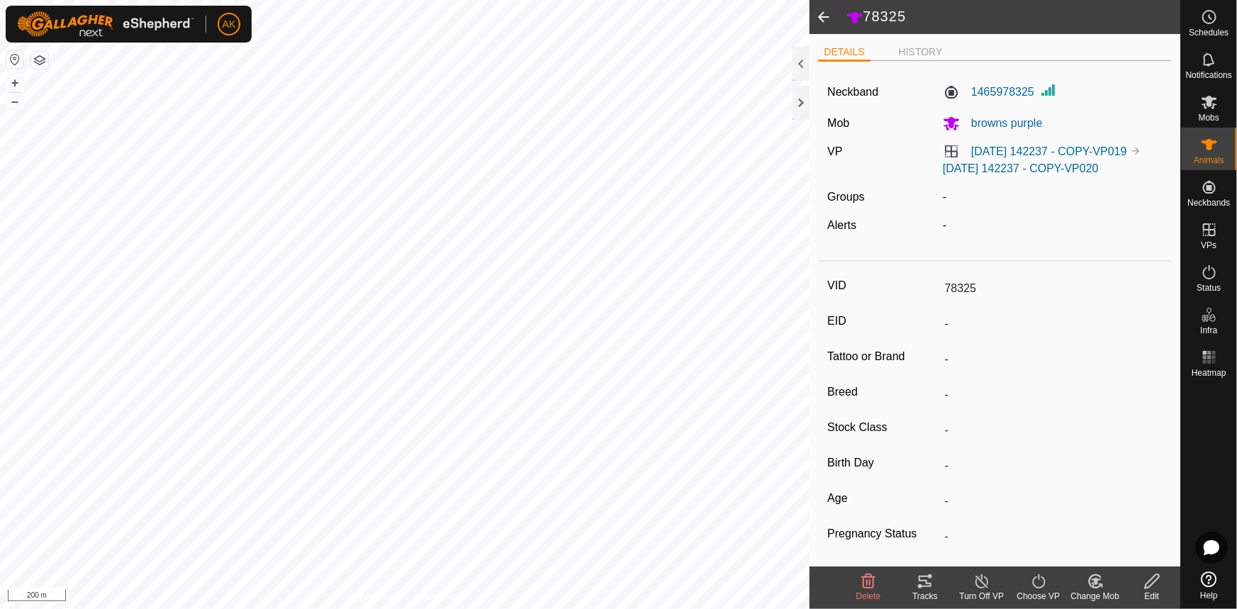
click at [979, 576] on icon at bounding box center [981, 581] width 13 height 14
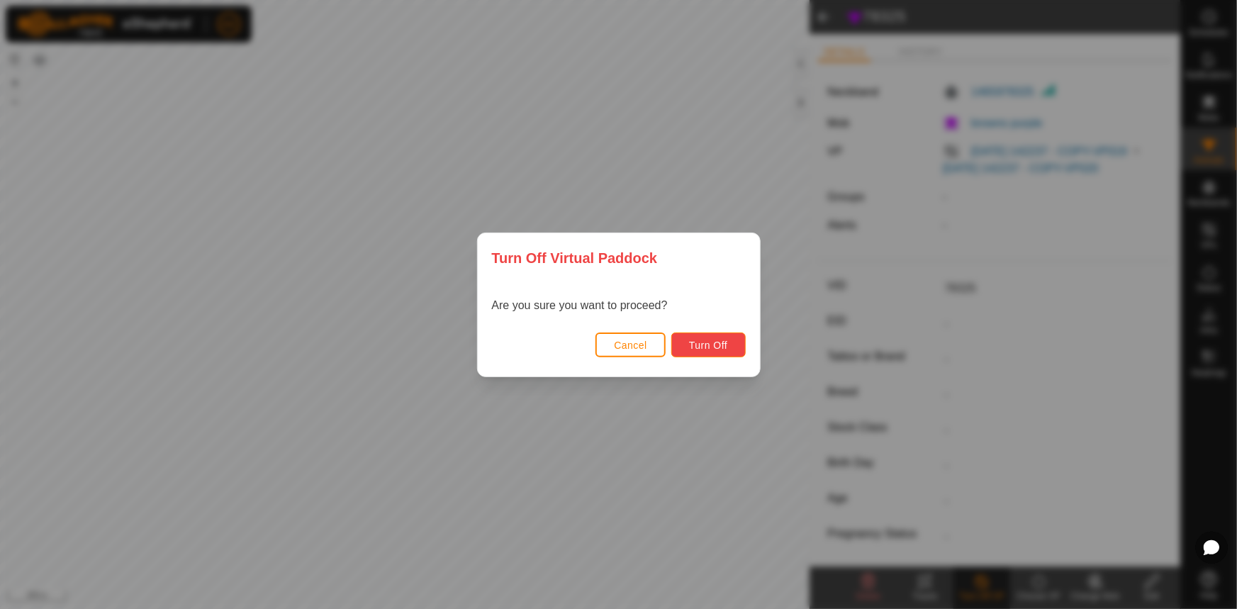
click at [720, 342] on span "Turn Off" at bounding box center [708, 345] width 39 height 11
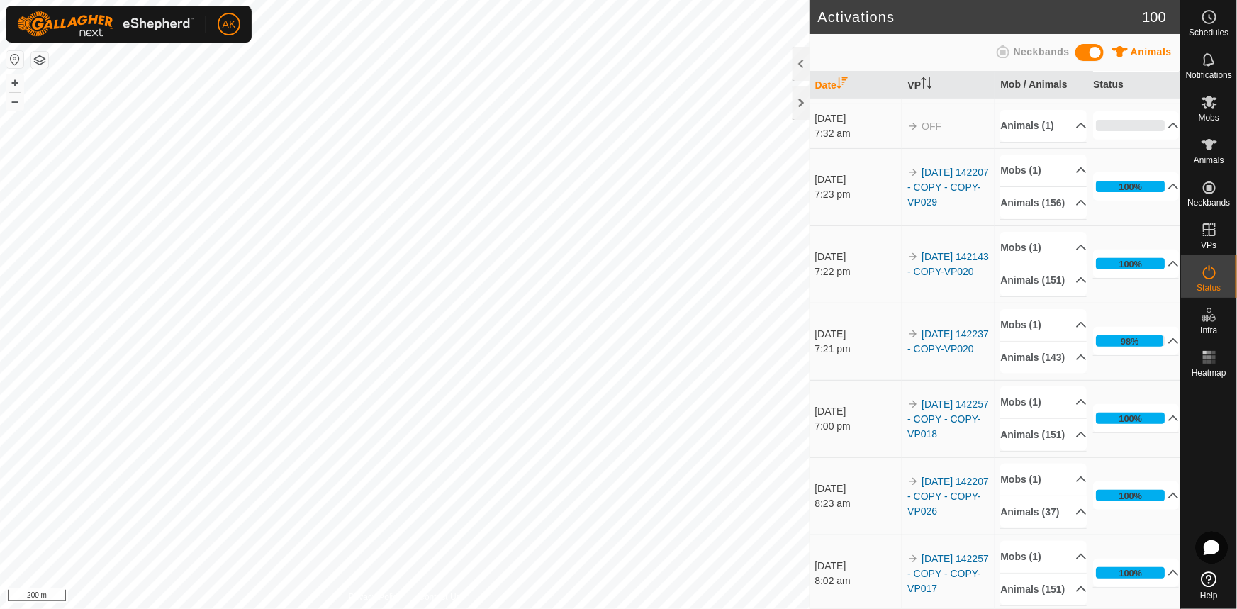
scroll to position [257, 0]
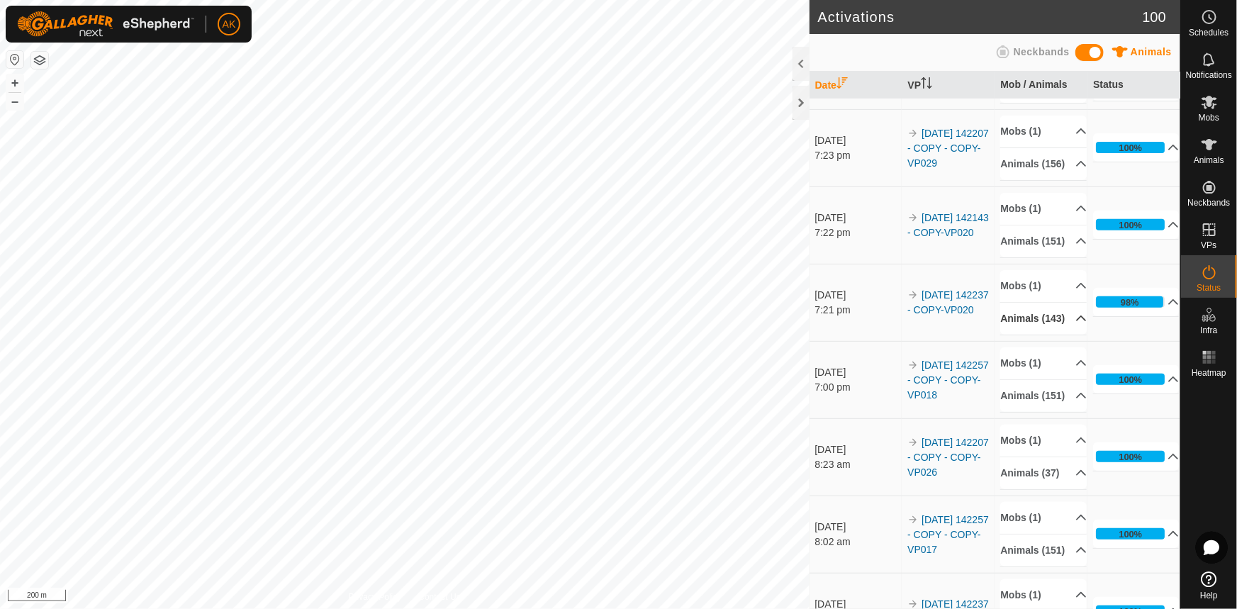
click at [1059, 335] on p-accordion-header "Animals (143)" at bounding box center [1043, 319] width 86 height 32
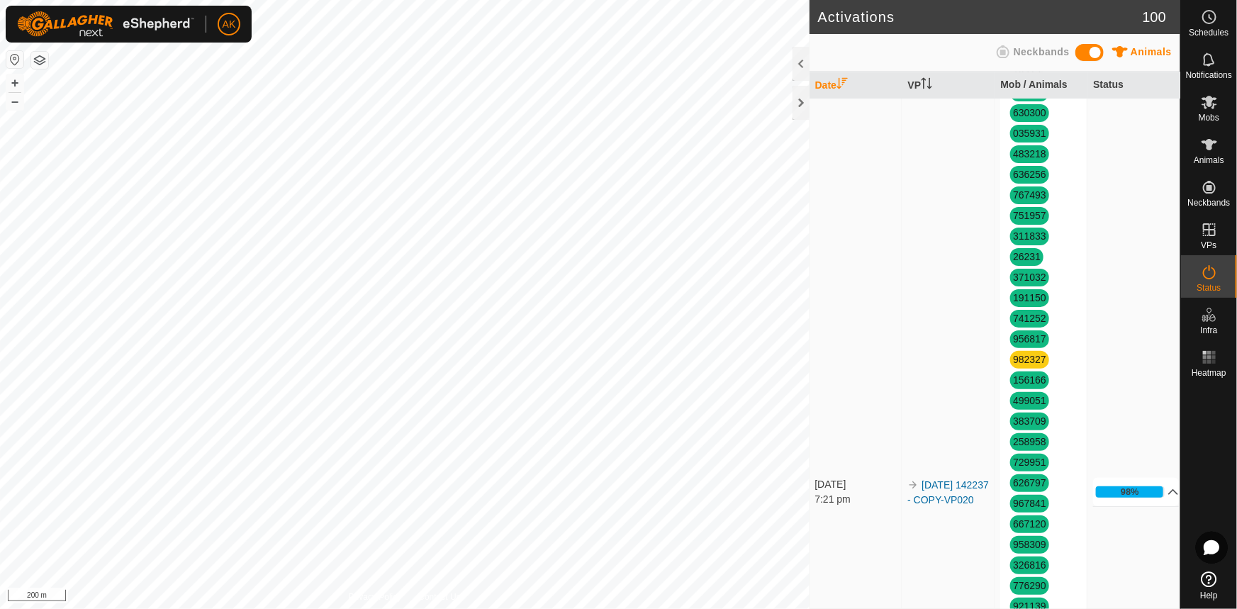
scroll to position [1611, 0]
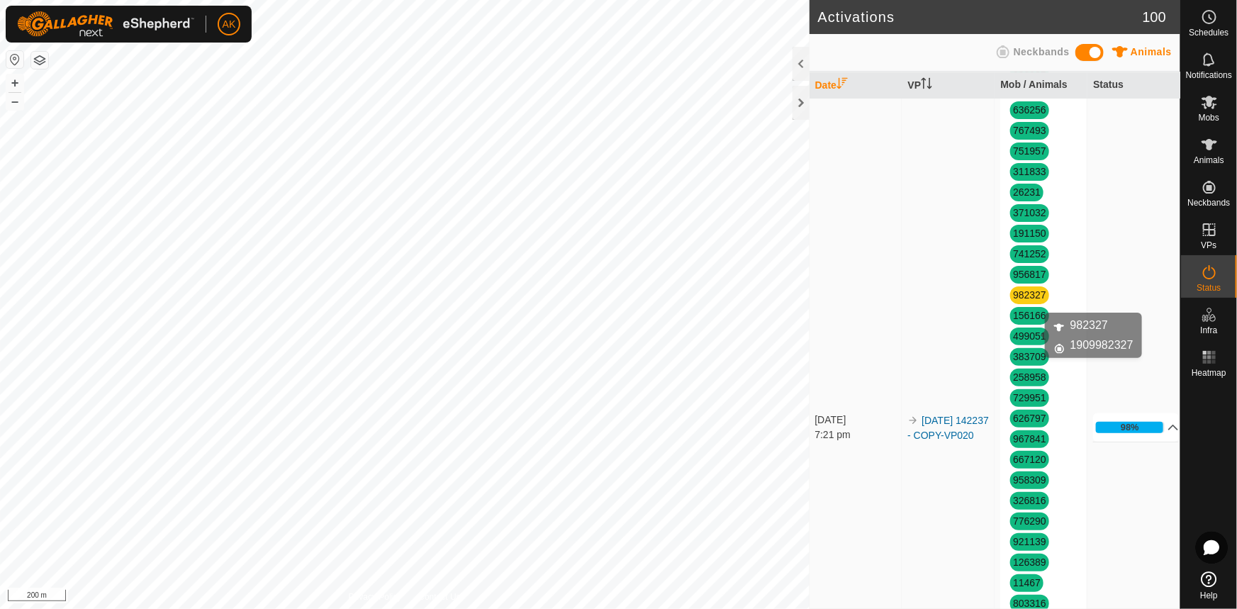
click at [1026, 301] on link "982327" at bounding box center [1029, 294] width 33 height 11
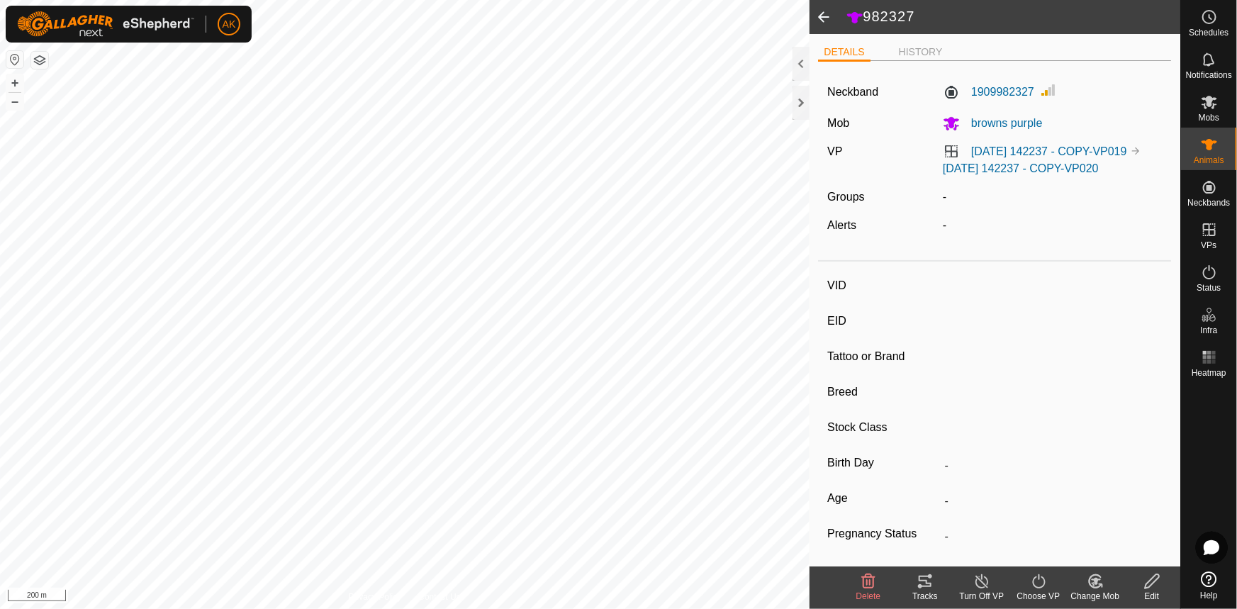
type input "982327"
type input "-"
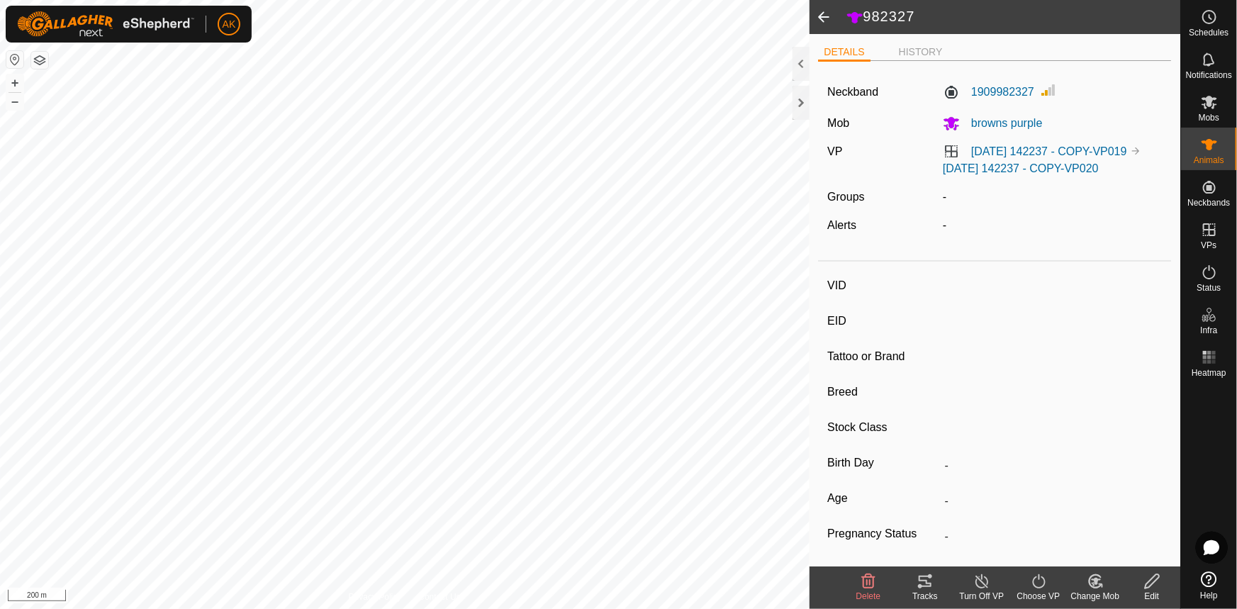
type input "-"
click at [982, 580] on icon at bounding box center [982, 581] width 18 height 17
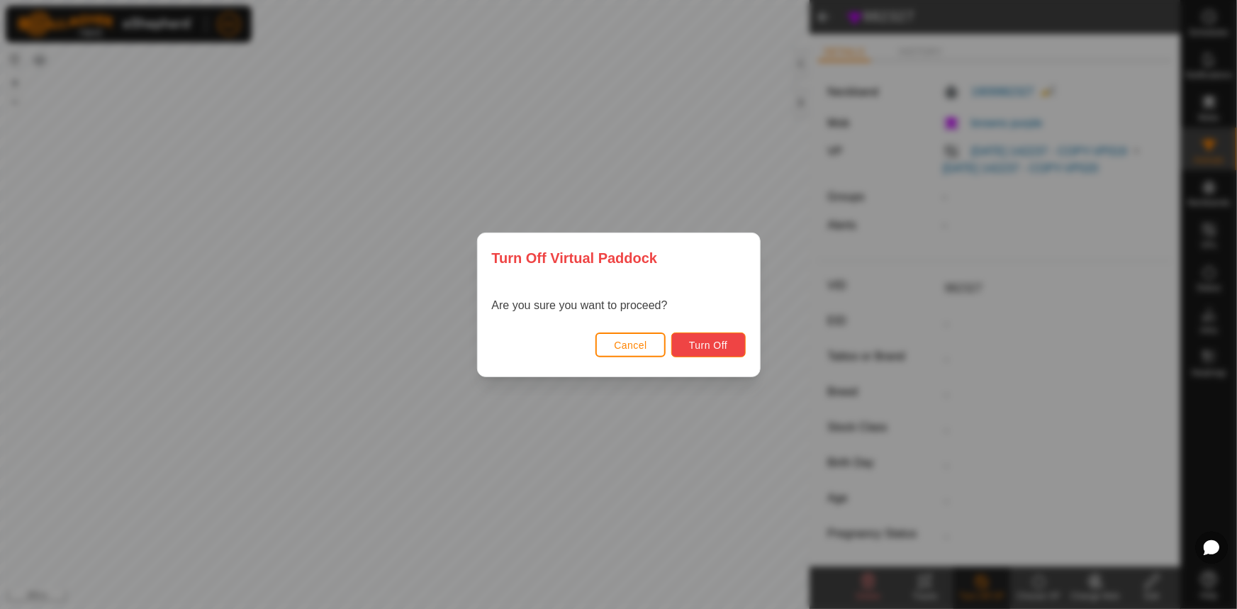
click at [718, 340] on span "Turn Off" at bounding box center [708, 345] width 39 height 11
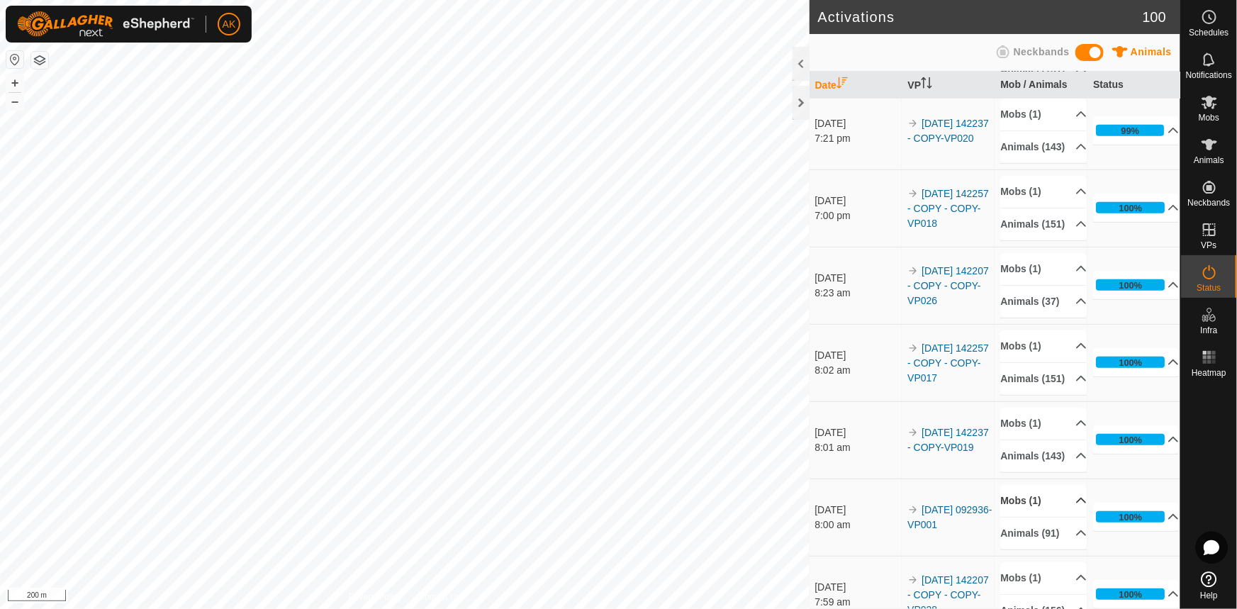
scroll to position [451, 0]
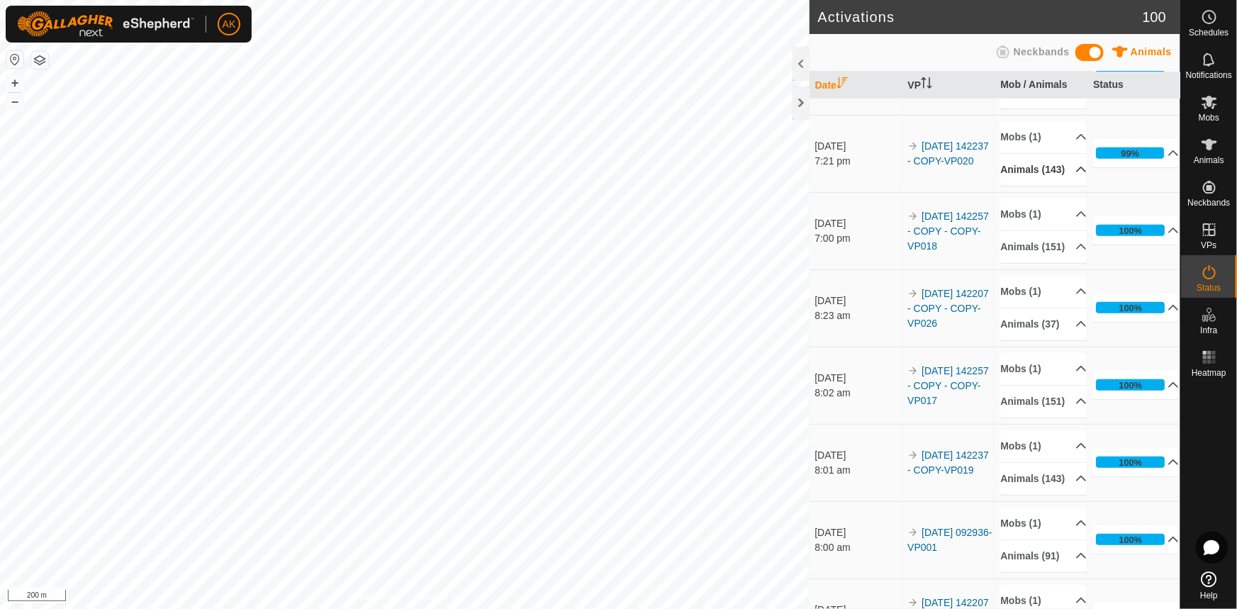
click at [1062, 186] on p-accordion-header "Animals (143)" at bounding box center [1043, 170] width 86 height 32
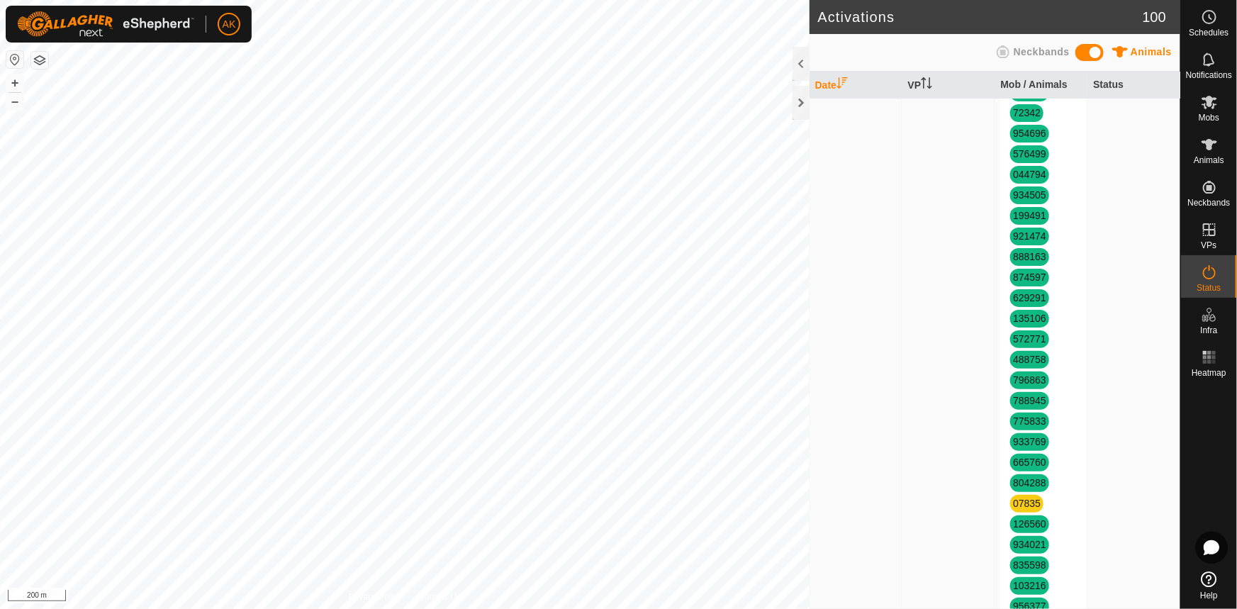
scroll to position [2771, 0]
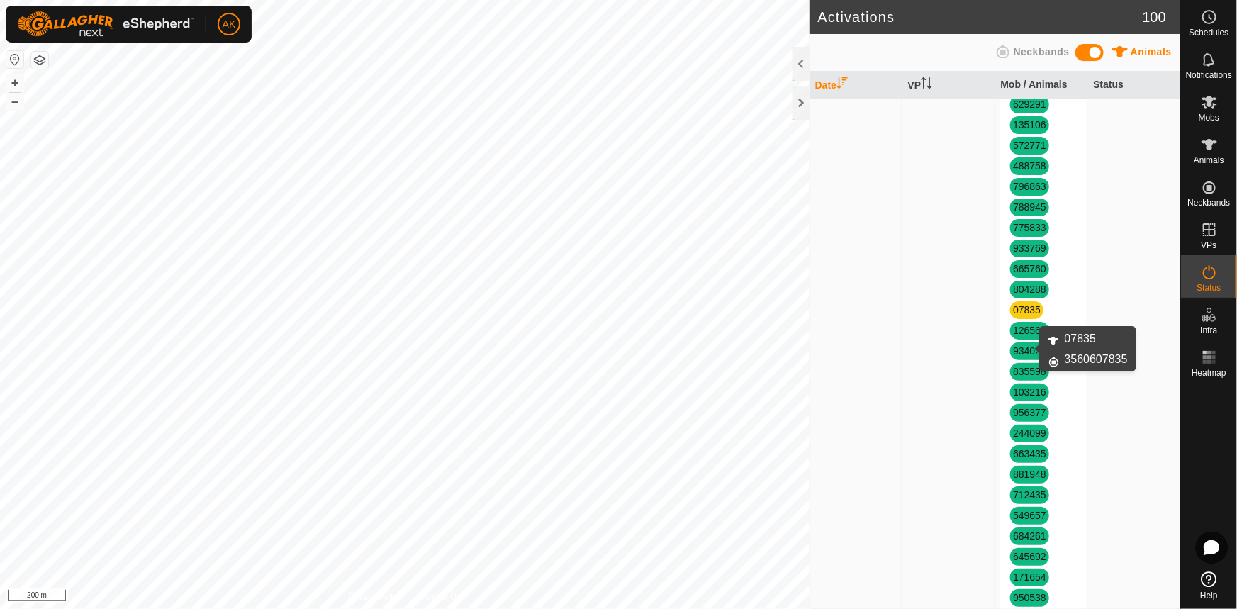
click at [1020, 315] on link "07835" at bounding box center [1027, 309] width 28 height 11
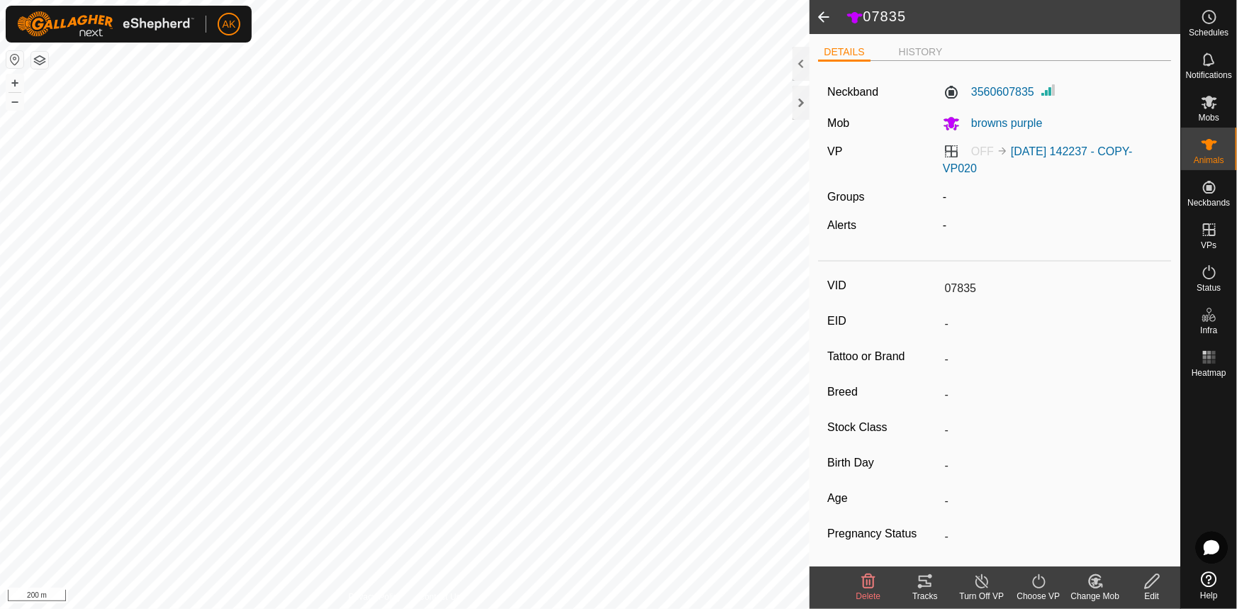
click at [980, 576] on icon at bounding box center [982, 581] width 18 height 17
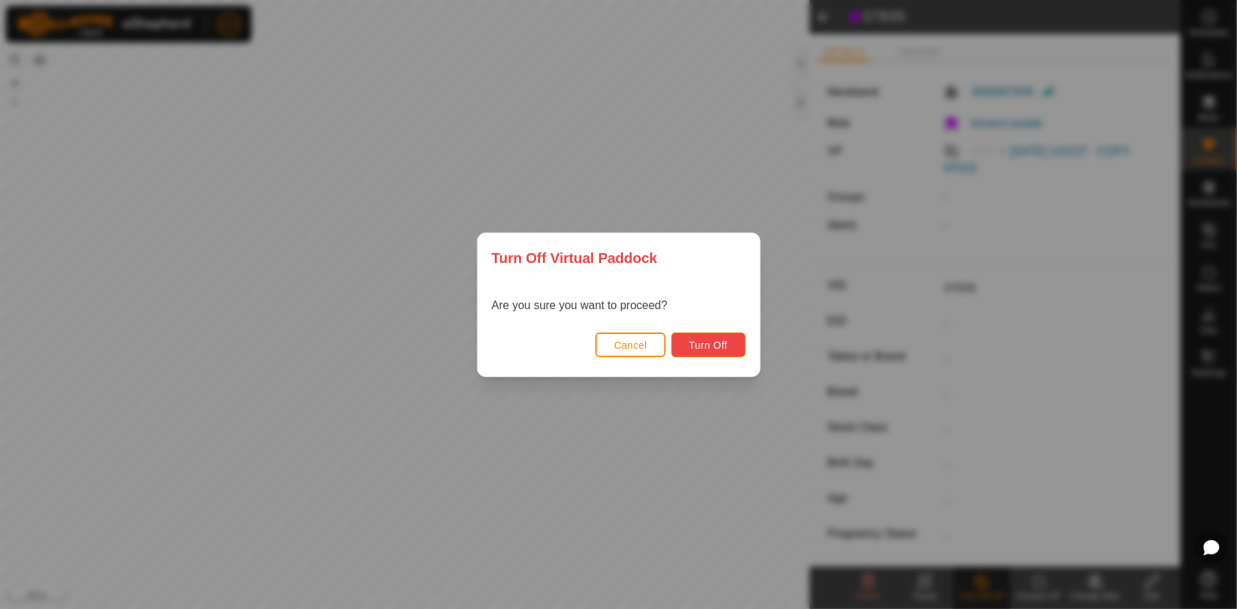
click at [722, 350] on span "Turn Off" at bounding box center [708, 345] width 39 height 11
